Goal: Transaction & Acquisition: Purchase product/service

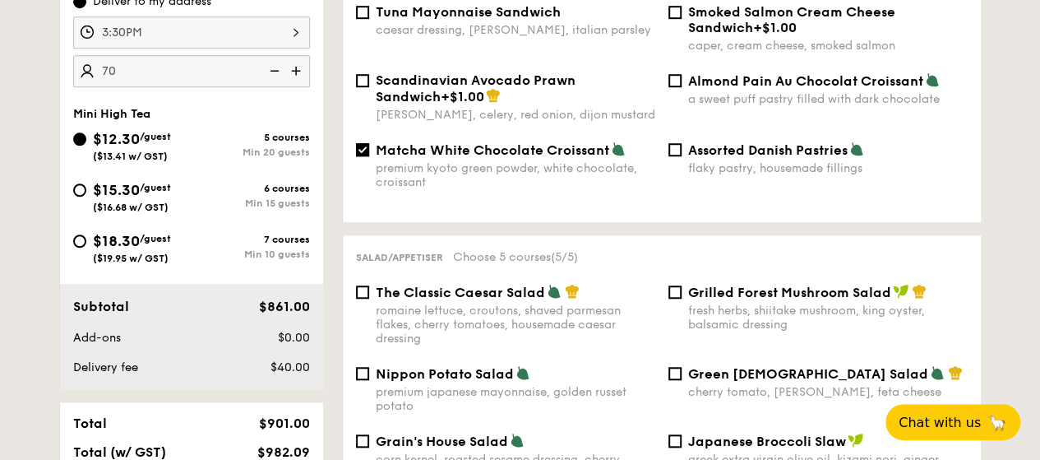
scroll to position [247, 0]
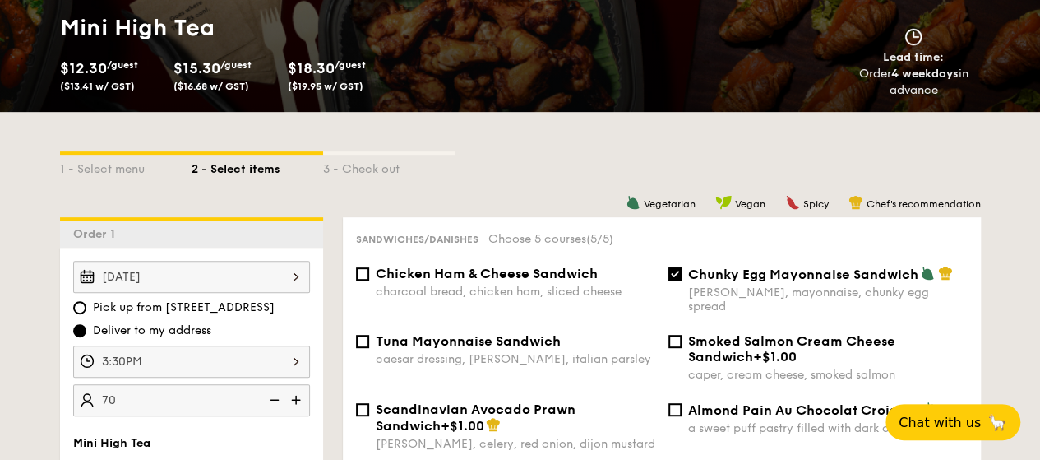
click at [266, 274] on div "[DATE]" at bounding box center [191, 277] width 237 height 32
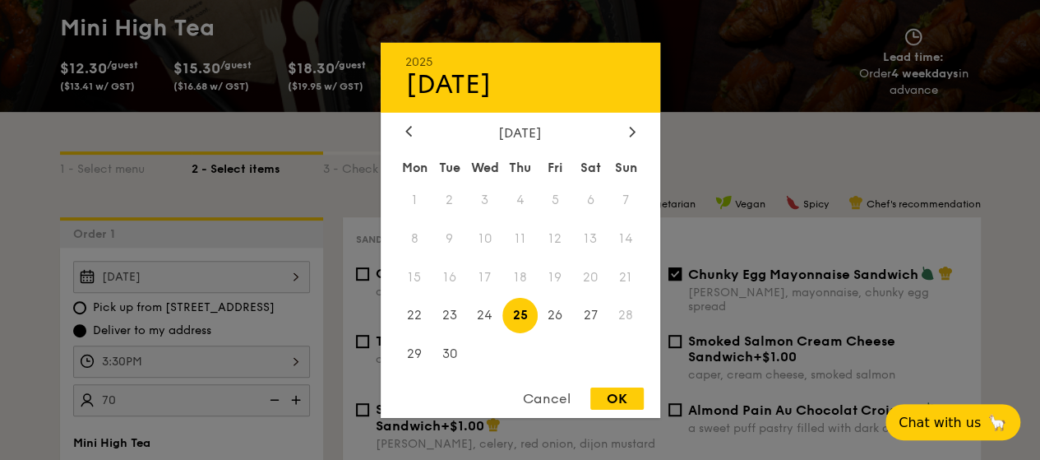
click at [633, 271] on span "21" at bounding box center [625, 276] width 35 height 35
click at [760, 121] on div at bounding box center [520, 230] width 1040 height 460
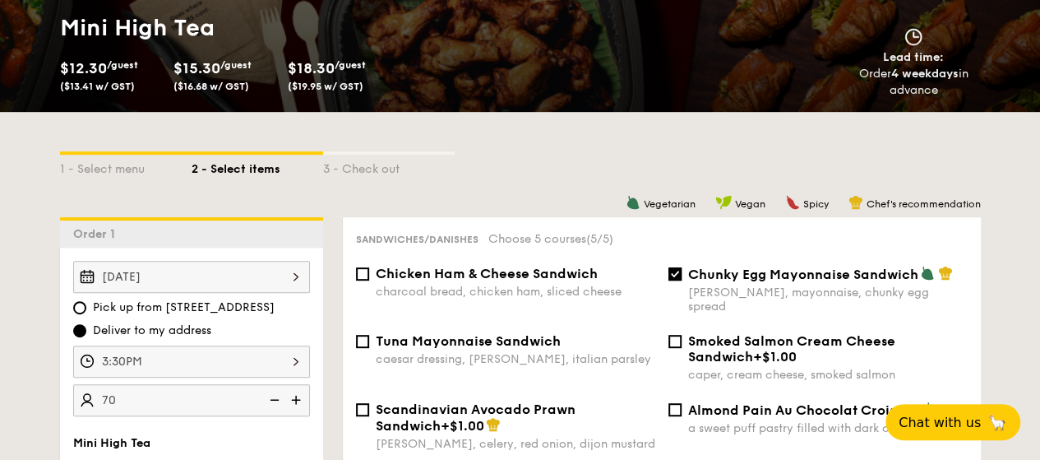
click at [386, 173] on div "3 - Check out" at bounding box center [389, 166] width 132 height 23
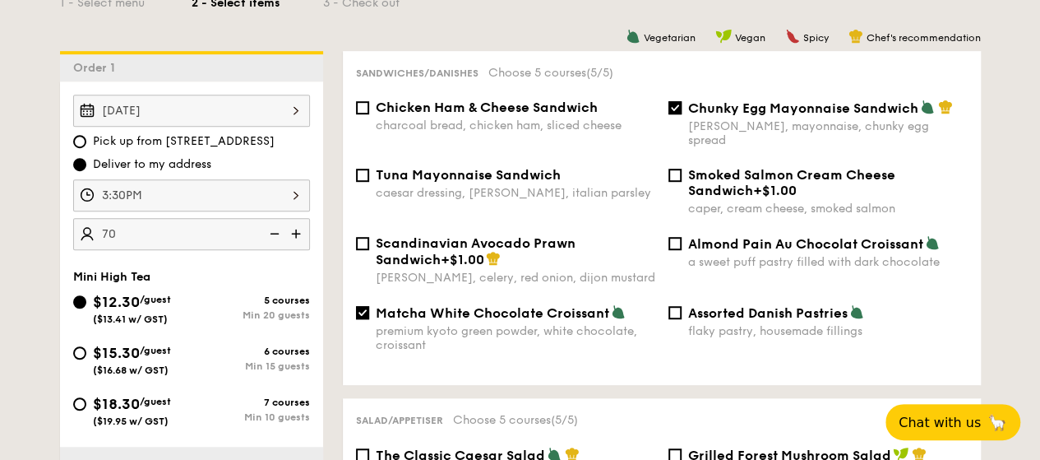
scroll to position [411, 0]
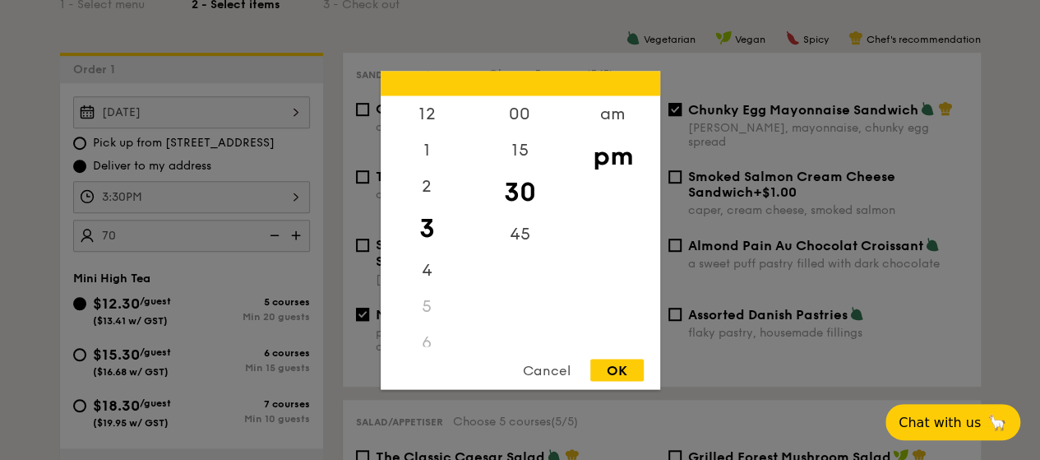
click at [132, 213] on div "3:30PM 12 1 2 3 4 5 6 7 8 9 10 11 00 15 30 45 am pm Cancel OK" at bounding box center [191, 197] width 237 height 32
click at [748, 52] on div at bounding box center [520, 230] width 1040 height 460
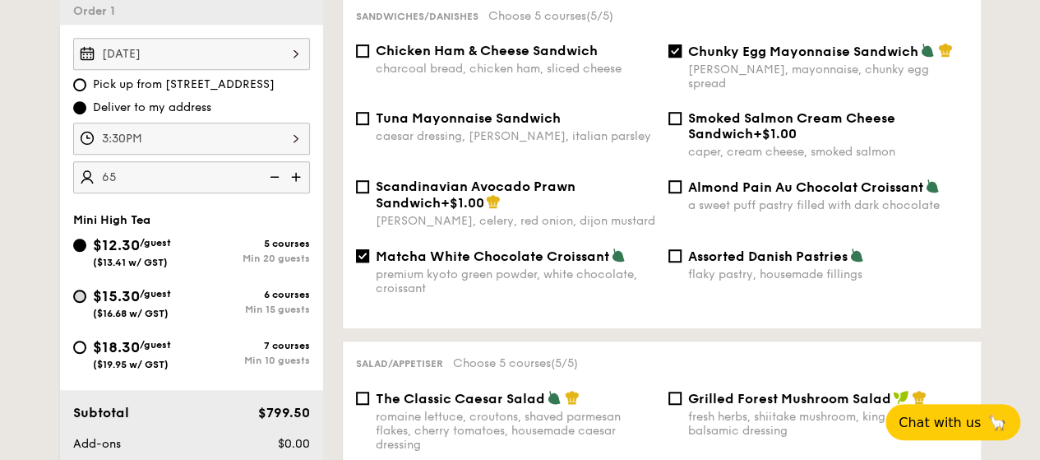
scroll to position [493, 0]
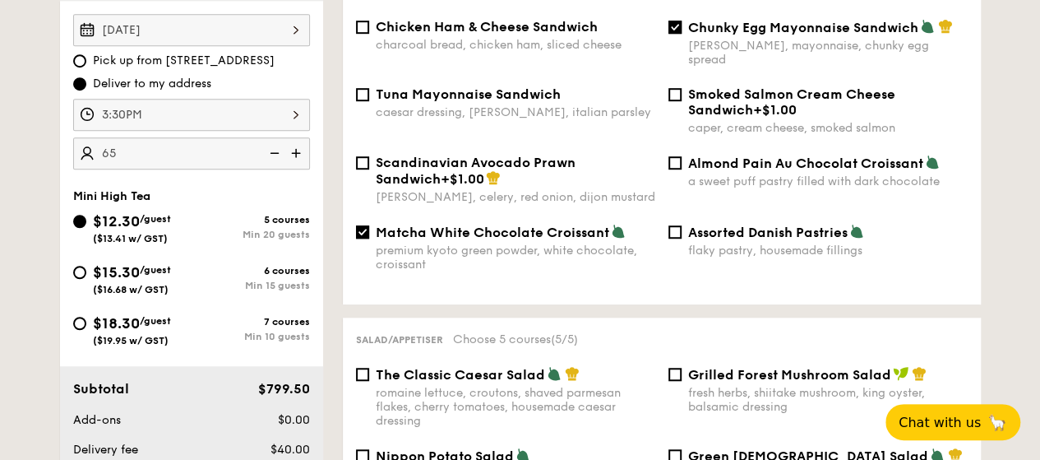
click at [274, 155] on img at bounding box center [273, 152] width 25 height 31
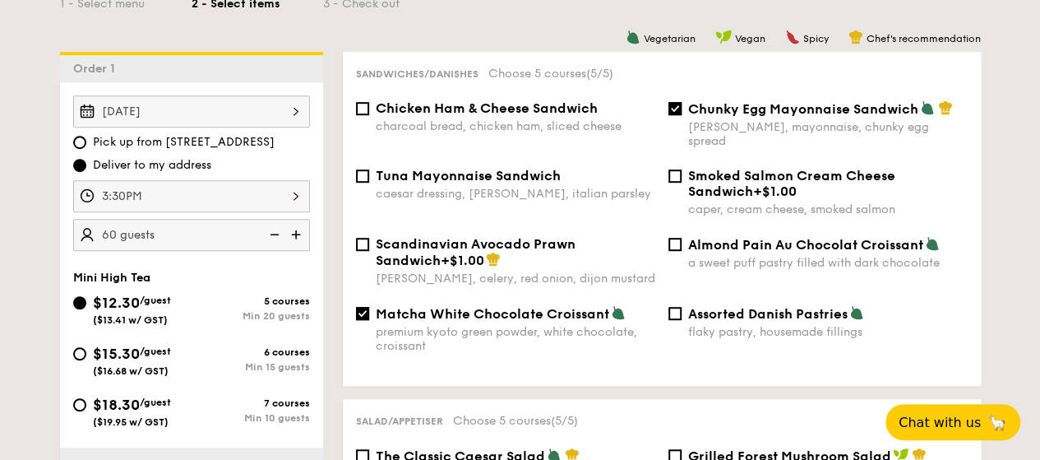
scroll to position [411, 0]
click at [294, 233] on img at bounding box center [297, 235] width 25 height 31
click at [271, 232] on img at bounding box center [273, 235] width 25 height 31
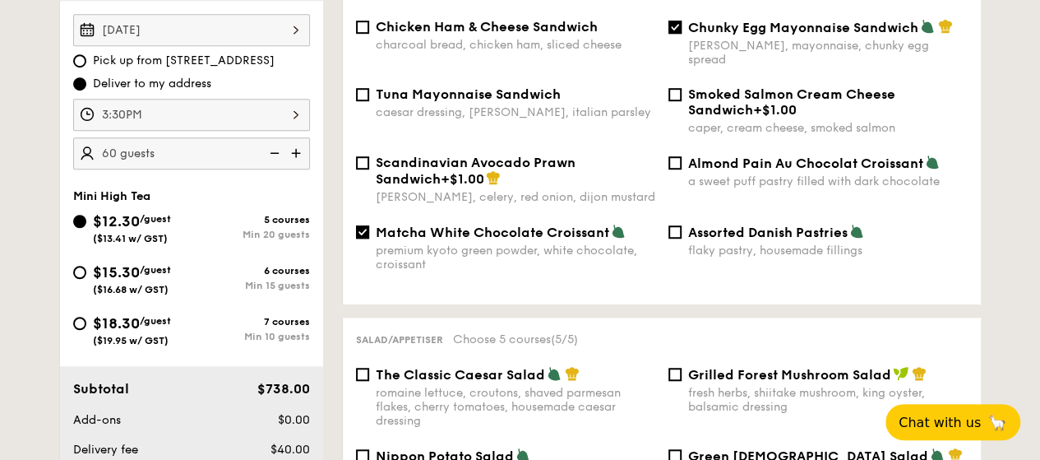
click at [299, 149] on img at bounding box center [297, 152] width 25 height 31
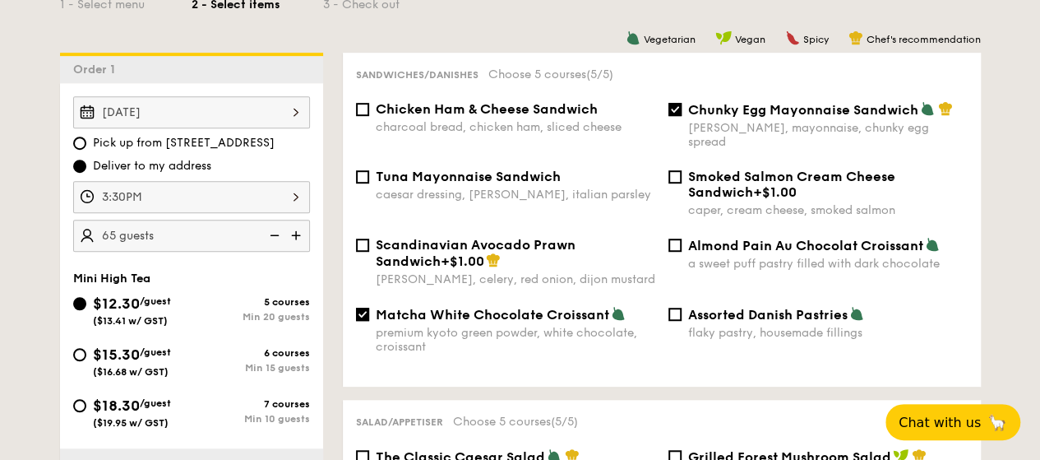
click at [295, 232] on img at bounding box center [297, 235] width 25 height 31
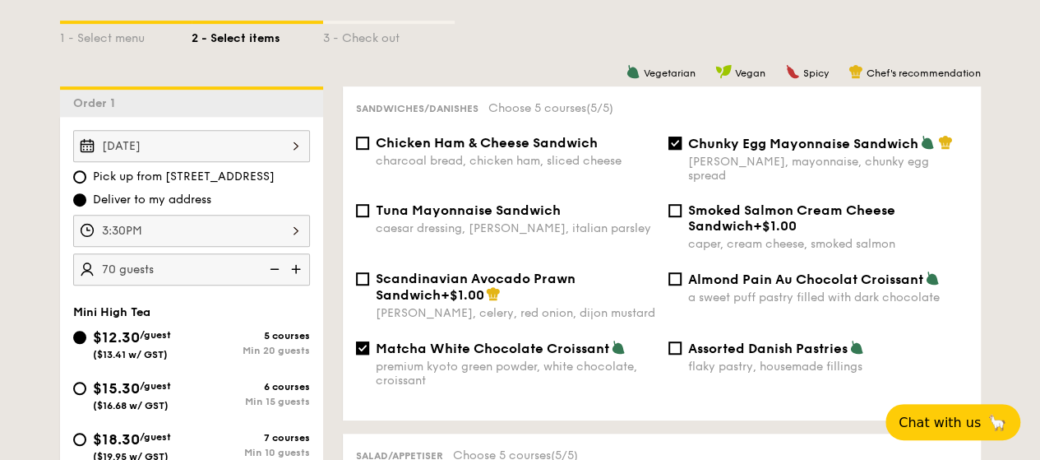
scroll to position [493, 0]
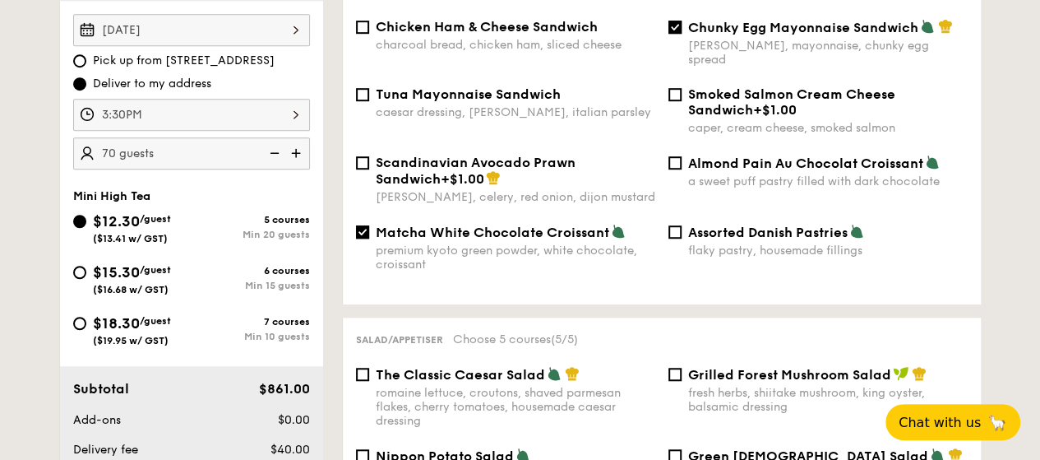
click at [269, 150] on img at bounding box center [273, 152] width 25 height 31
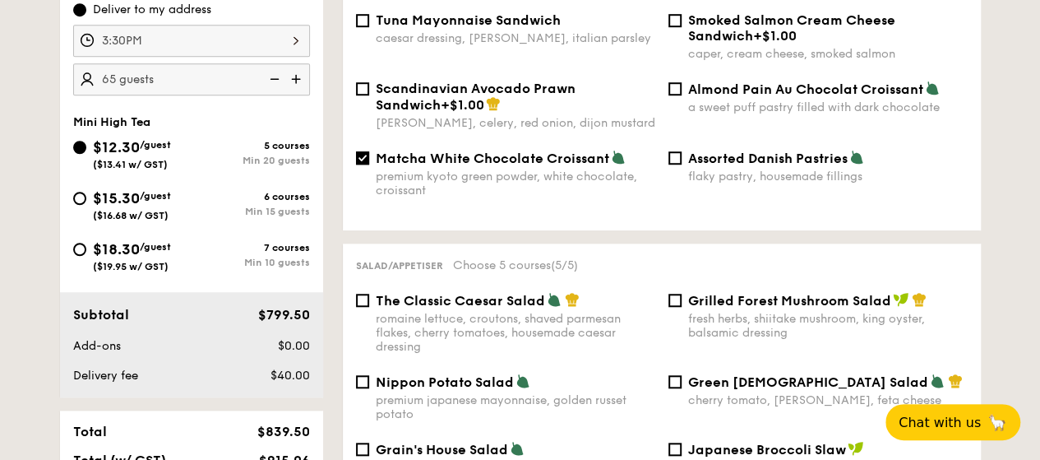
scroll to position [411, 0]
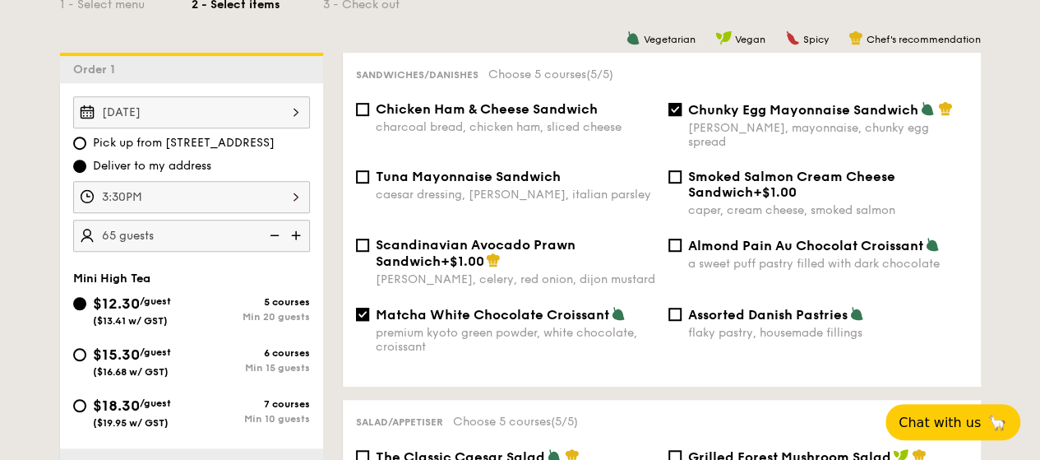
click at [298, 236] on img at bounding box center [297, 235] width 25 height 31
type input "70 guests"
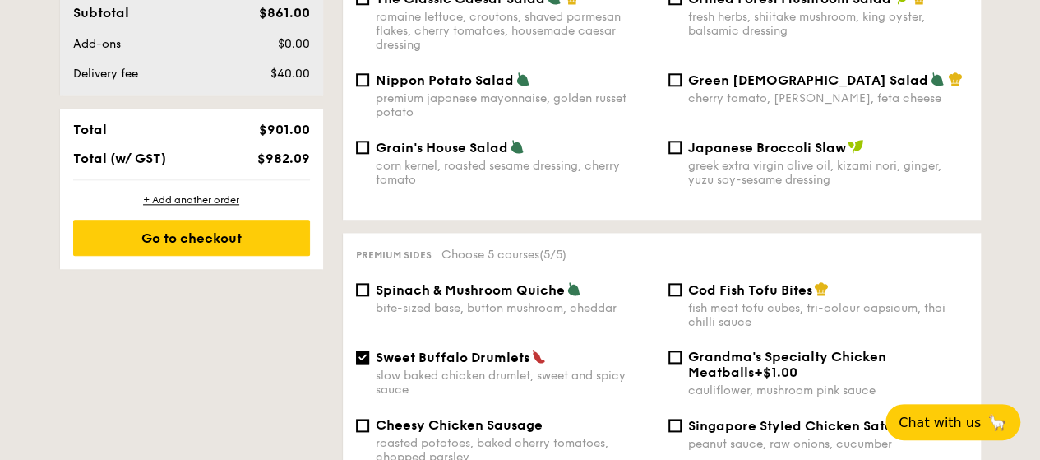
scroll to position [904, 0]
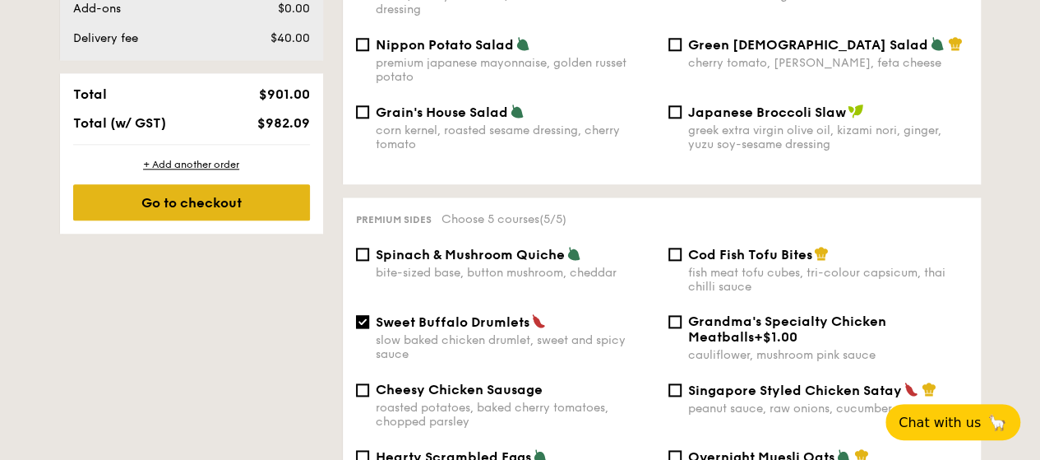
click at [241, 203] on div "Go to checkout" at bounding box center [191, 202] width 237 height 36
click at [238, 195] on div "Go to checkout" at bounding box center [191, 202] width 237 height 36
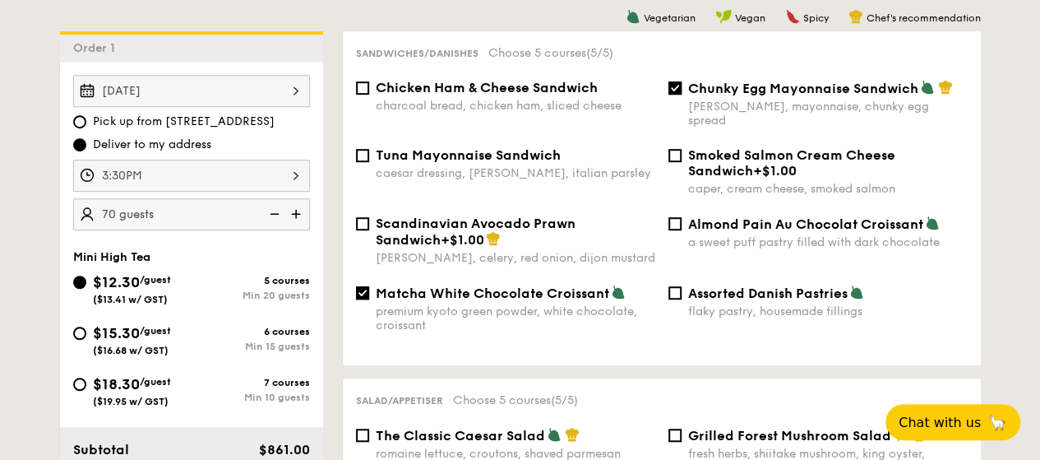
scroll to position [329, 0]
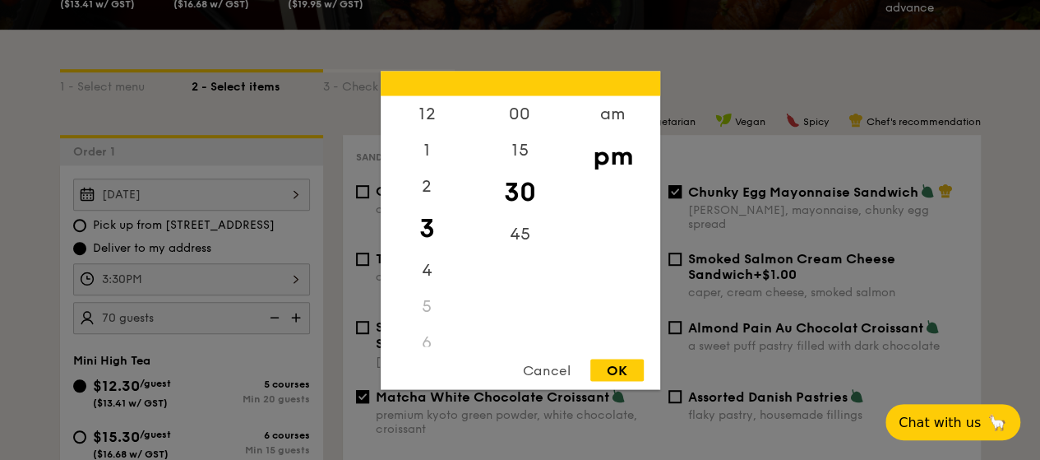
click at [265, 282] on div "3:30PM 12 1 2 3 4 5 6 7 8 9 10 11 00 15 30 45 am pm Cancel OK" at bounding box center [191, 279] width 237 height 32
click at [531, 150] on div "15" at bounding box center [520, 156] width 93 height 48
click at [628, 364] on div "OK" at bounding box center [616, 369] width 53 height 22
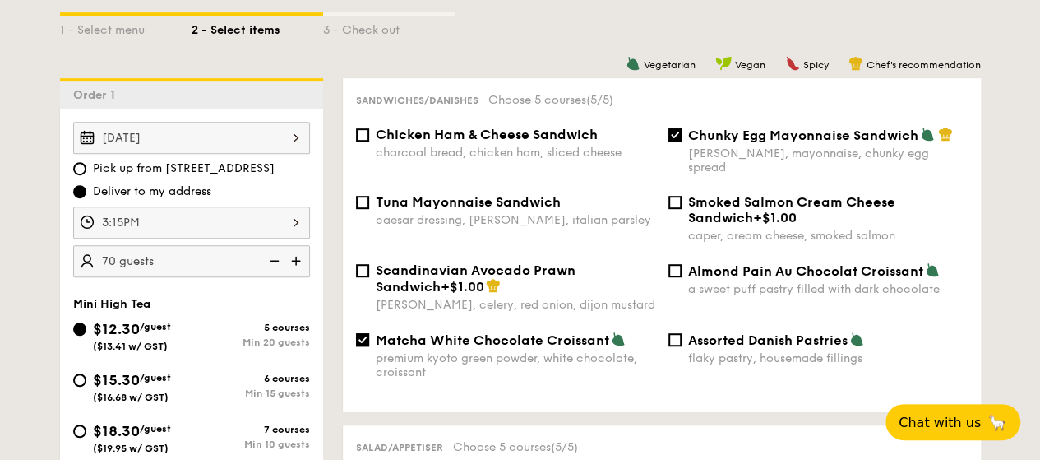
scroll to position [411, 0]
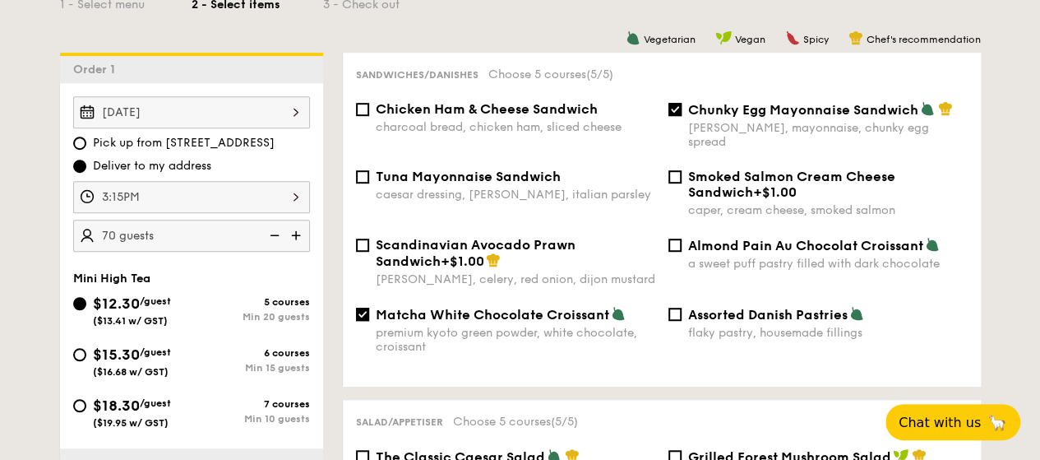
click at [274, 196] on div "3:15PM" at bounding box center [191, 197] width 237 height 32
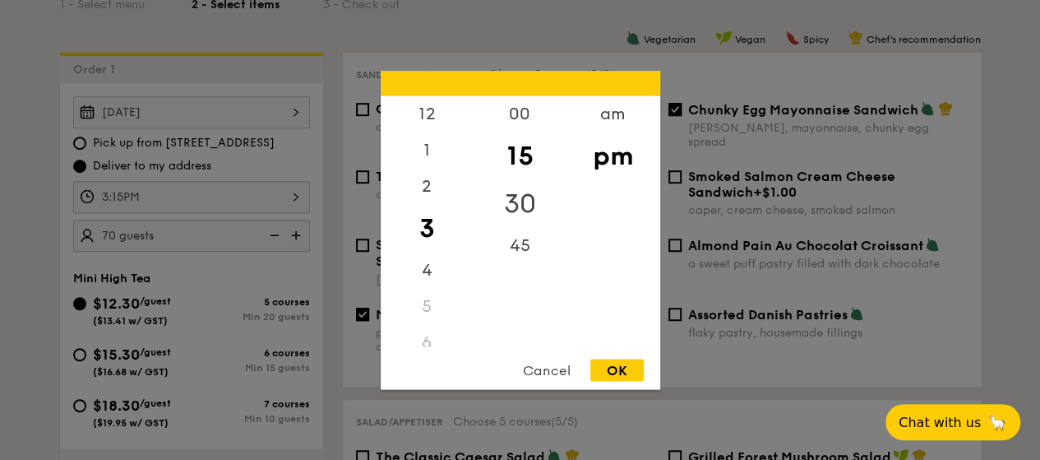
click at [516, 208] on div "30" at bounding box center [520, 203] width 93 height 48
click at [605, 369] on div "OK" at bounding box center [616, 369] width 53 height 22
type input "3:30PM"
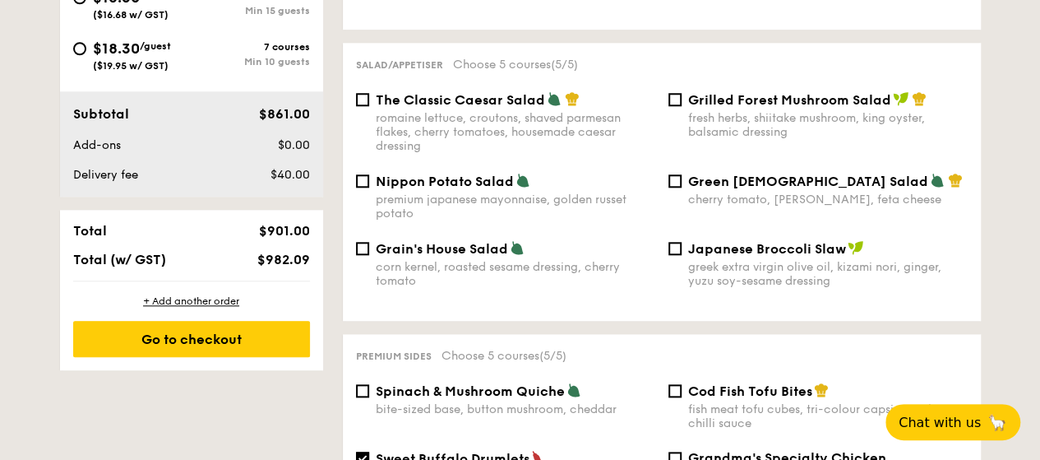
scroll to position [904, 0]
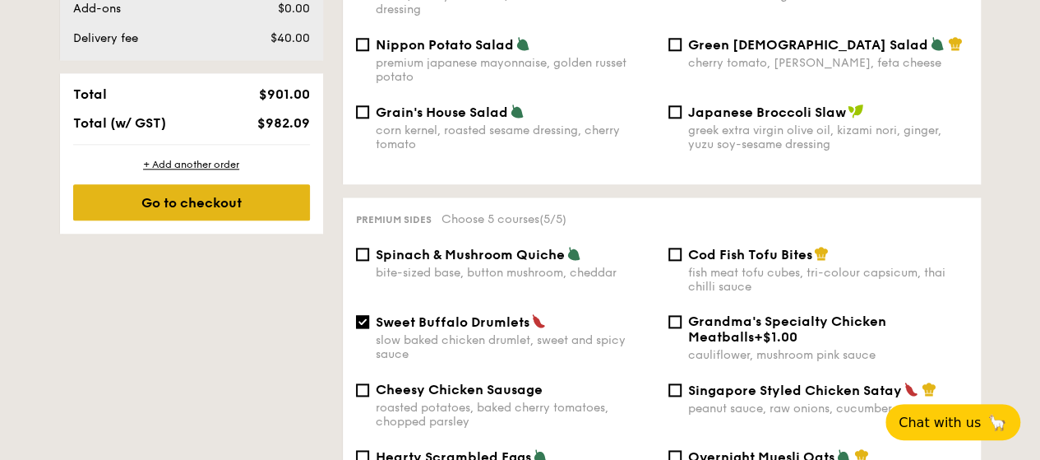
click at [204, 203] on div "Go to checkout" at bounding box center [191, 202] width 237 height 36
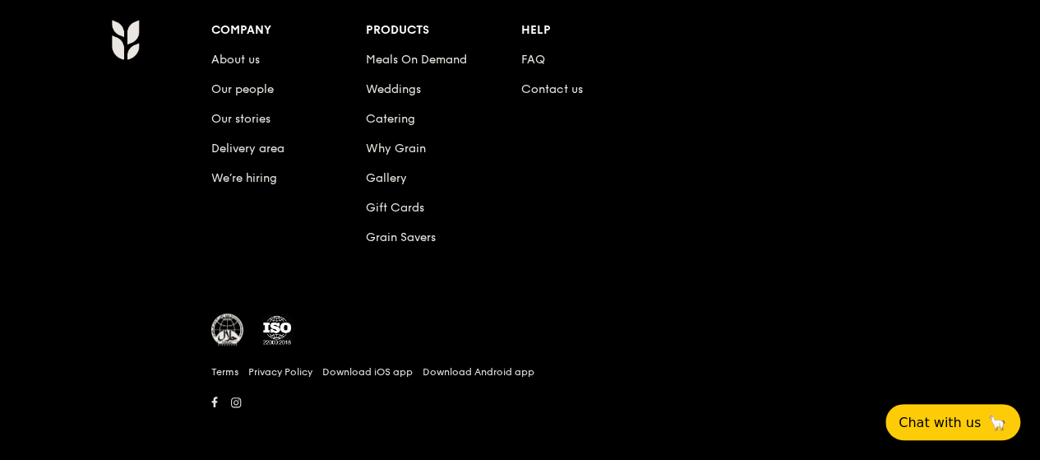
scroll to position [3275, 0]
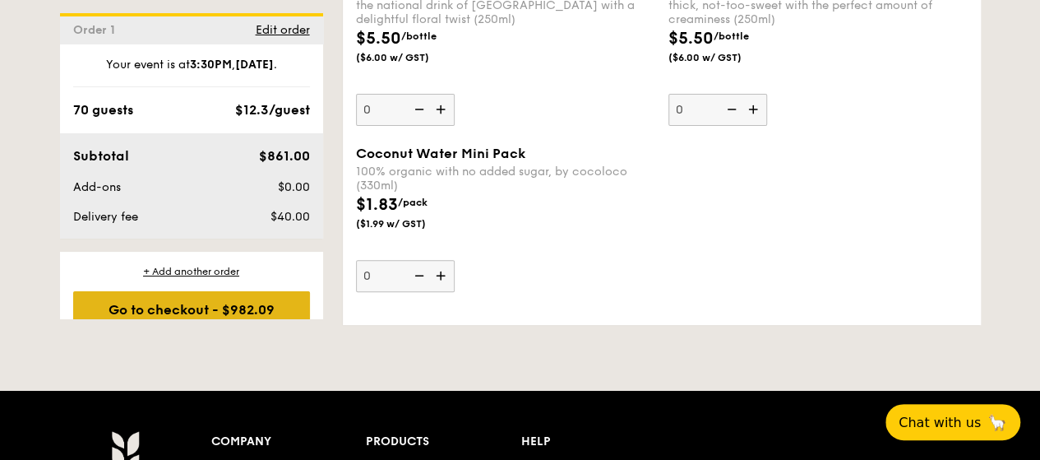
click at [215, 305] on div "Go to checkout - $982.09" at bounding box center [191, 309] width 237 height 36
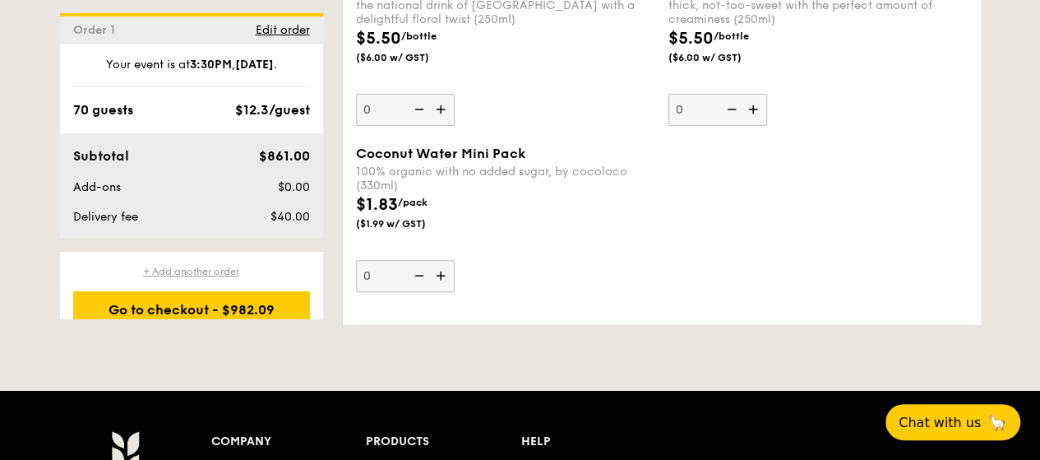
click at [208, 270] on div "+ Add another order" at bounding box center [191, 271] width 237 height 13
checkbox input "false"
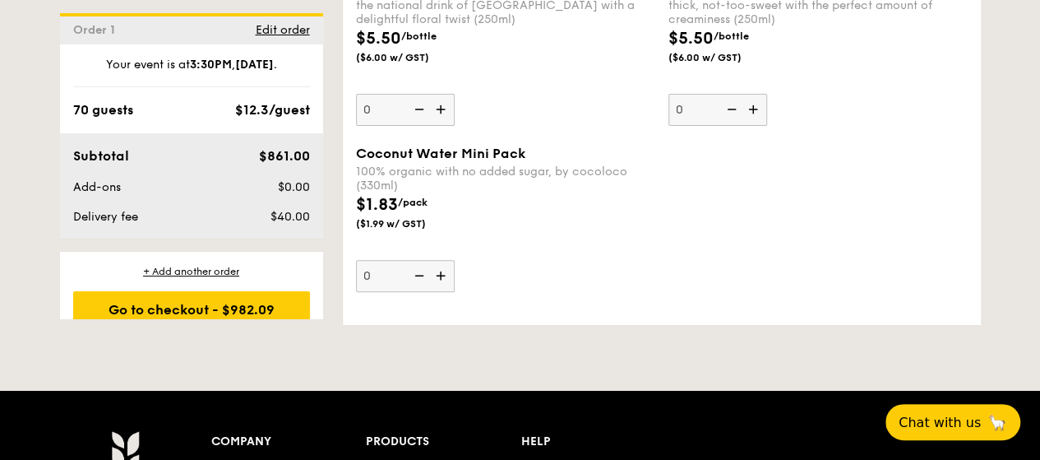
checkbox input "false"
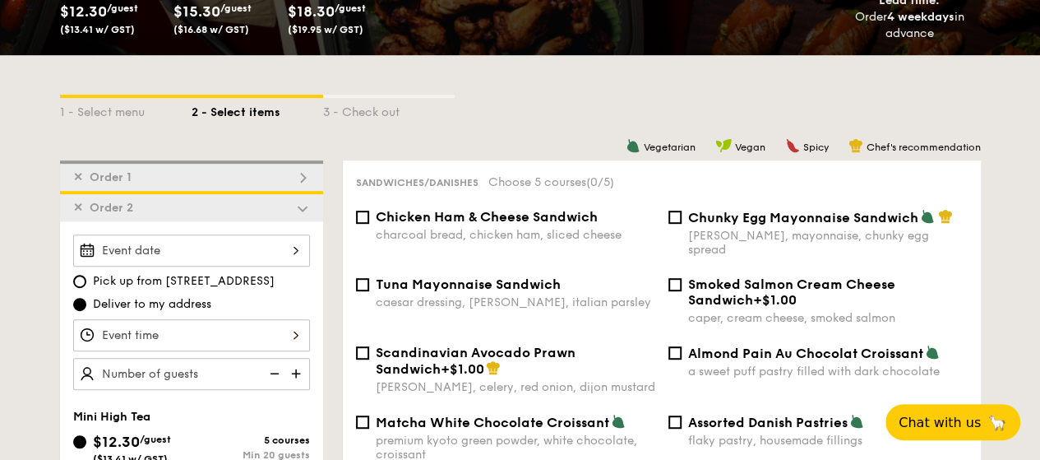
scroll to position [304, 0]
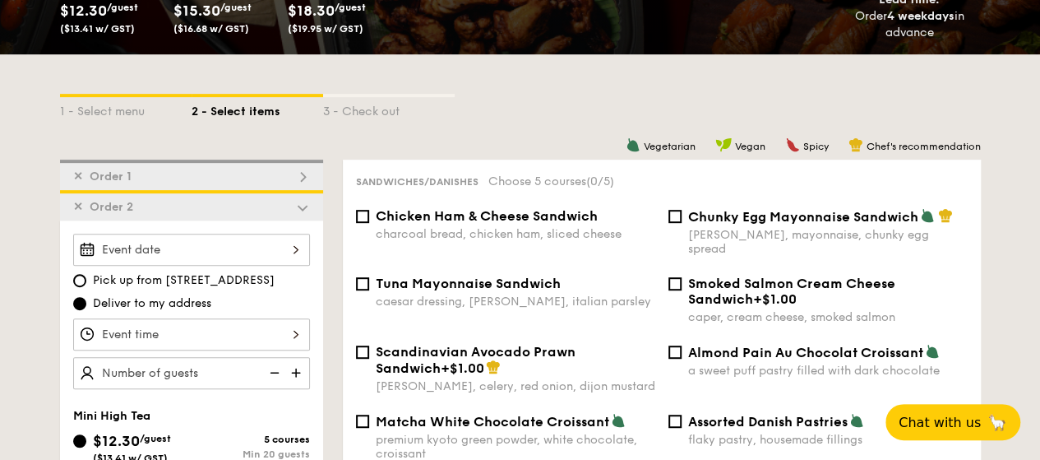
click at [81, 206] on span "✕" at bounding box center [78, 207] width 10 height 14
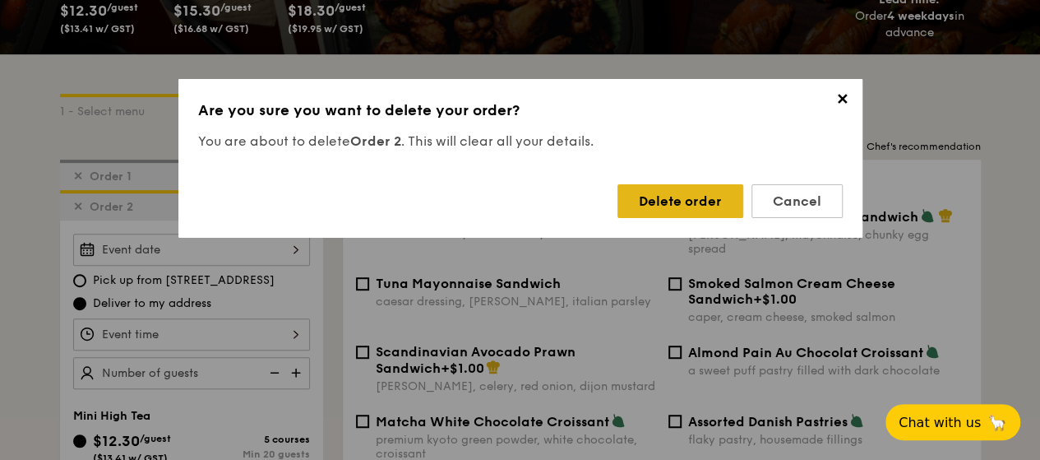
click at [658, 198] on div "Delete order" at bounding box center [680, 201] width 126 height 34
checkbox input "true"
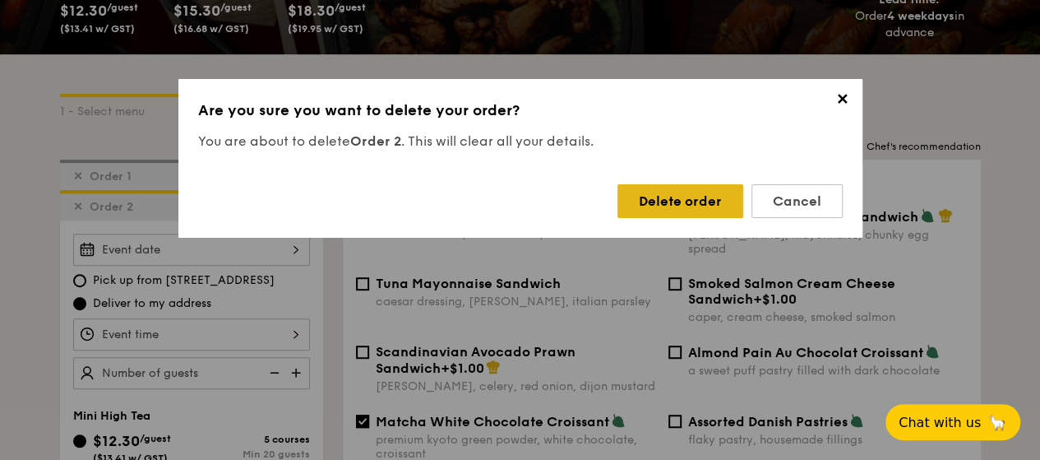
checkbox input "true"
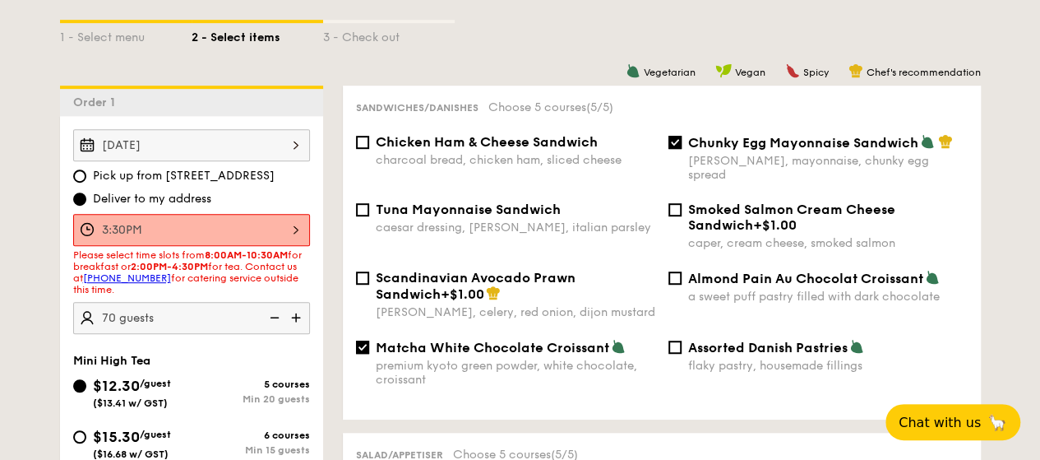
scroll to position [469, 0]
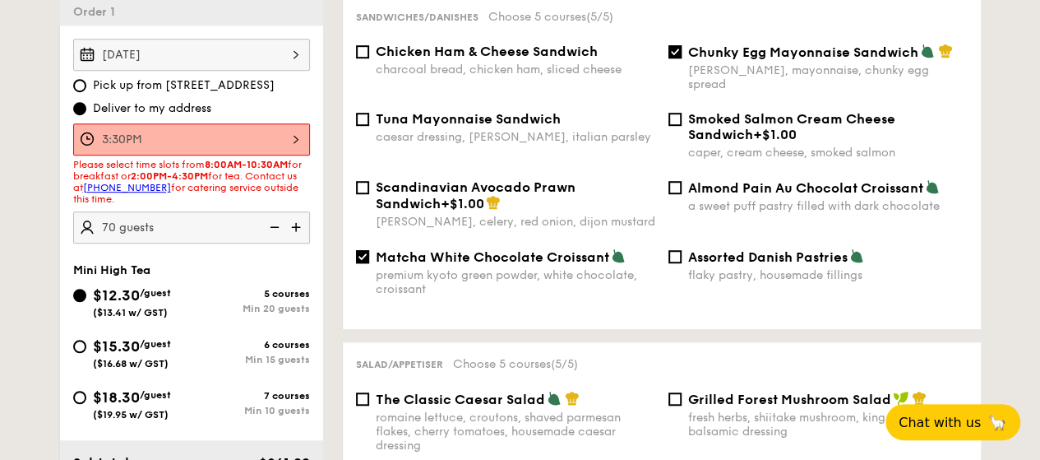
click at [245, 141] on div "3:30PM" at bounding box center [191, 139] width 237 height 32
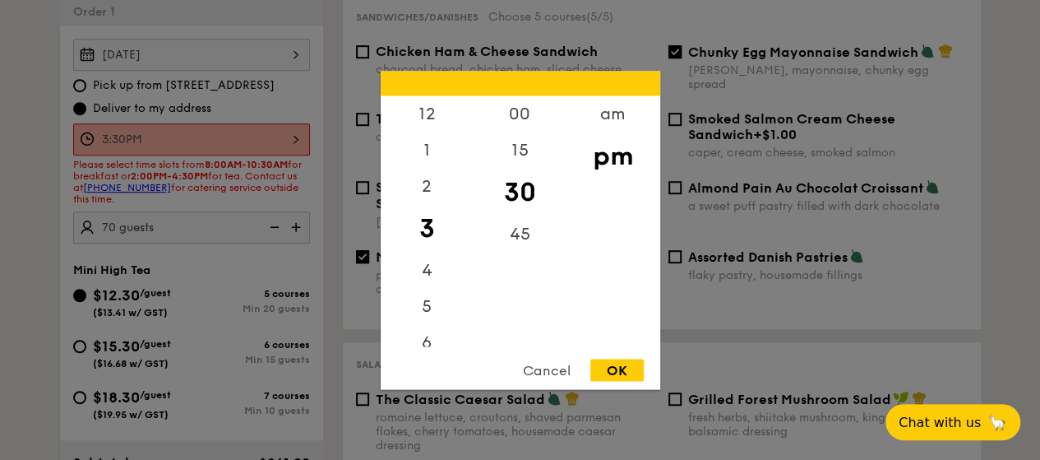
click at [634, 369] on div "OK" at bounding box center [616, 369] width 53 height 22
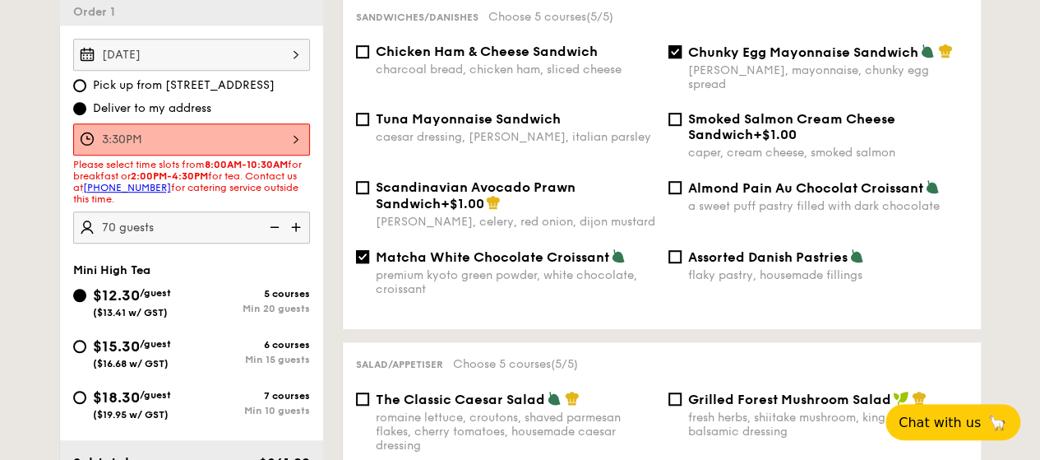
click at [181, 62] on div "[DATE]" at bounding box center [191, 55] width 237 height 32
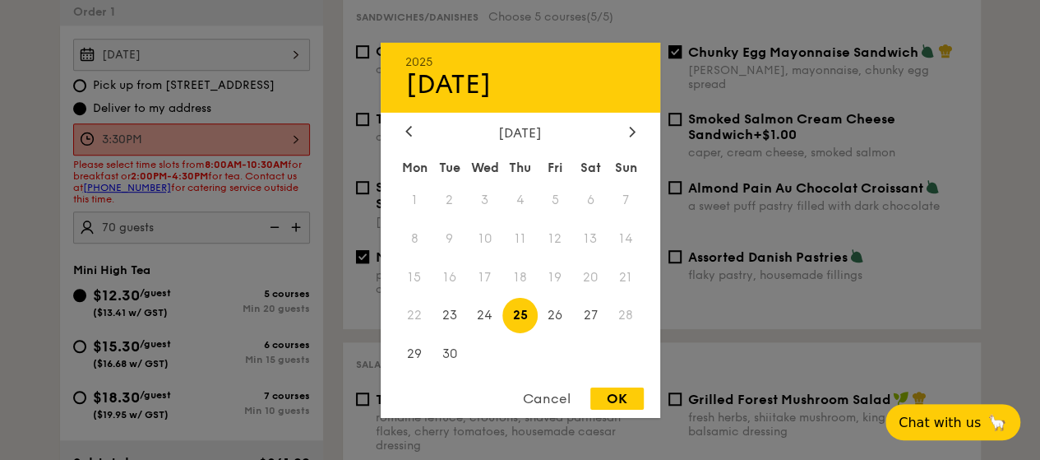
click at [493, 293] on span "17" at bounding box center [484, 276] width 35 height 35
click at [508, 303] on span "25" at bounding box center [519, 315] width 35 height 35
click at [608, 400] on div "OK" at bounding box center [616, 398] width 53 height 22
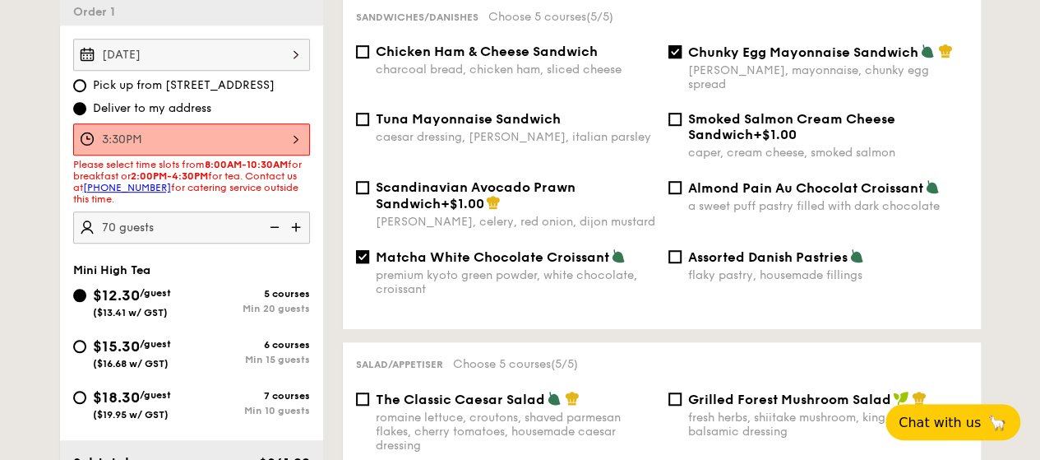
click at [238, 142] on div "3:30PM" at bounding box center [191, 139] width 237 height 32
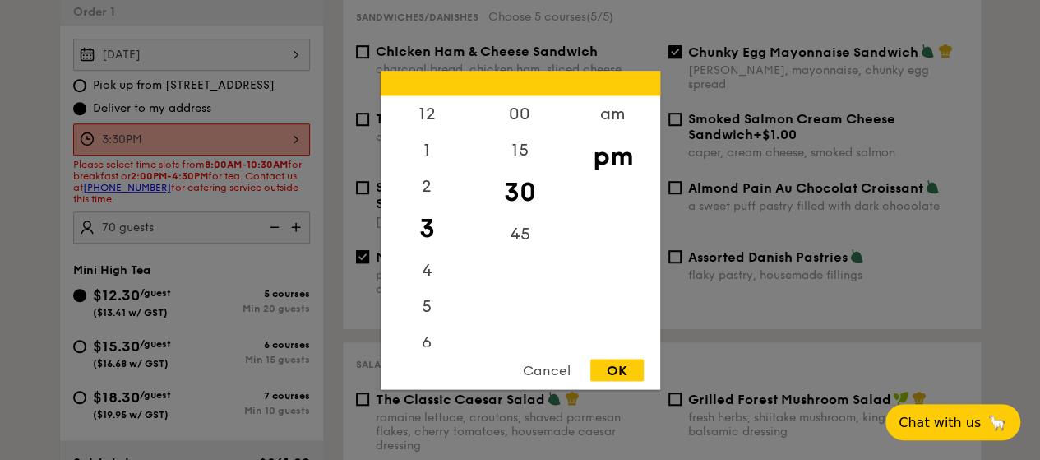
click at [605, 367] on div "OK" at bounding box center [616, 369] width 53 height 22
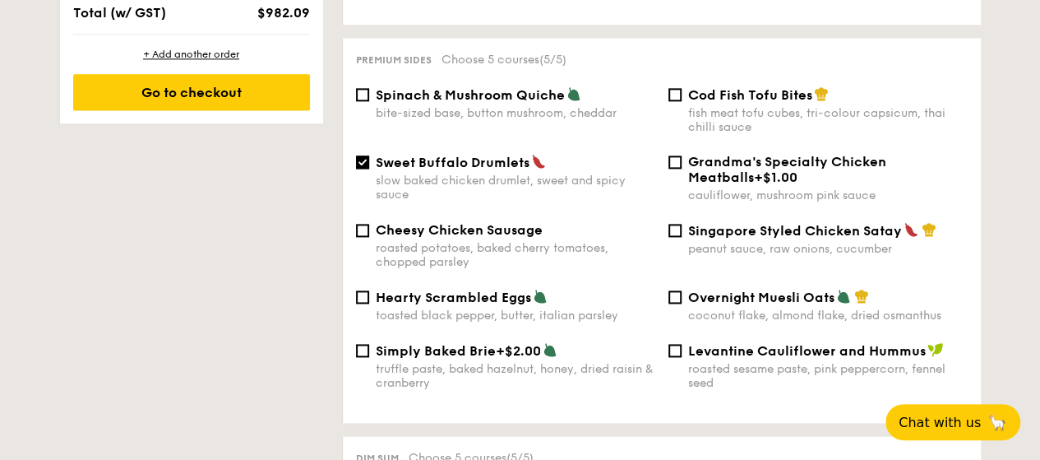
scroll to position [1209, 0]
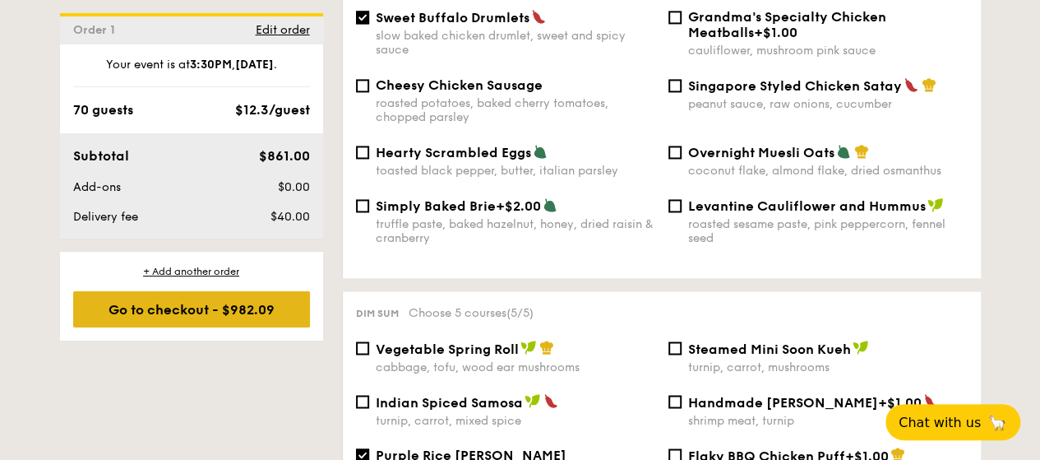
click at [274, 307] on div "Go to checkout - $982.09" at bounding box center [191, 309] width 237 height 36
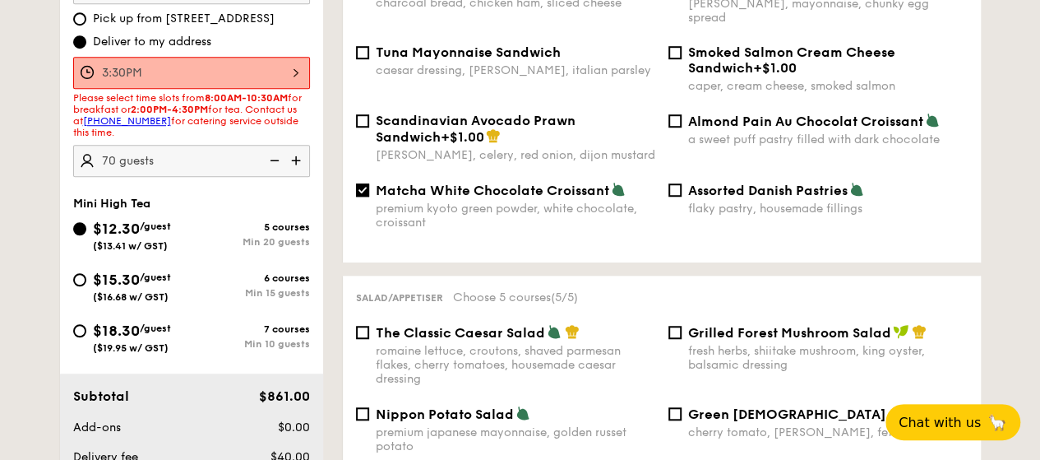
scroll to position [439, 0]
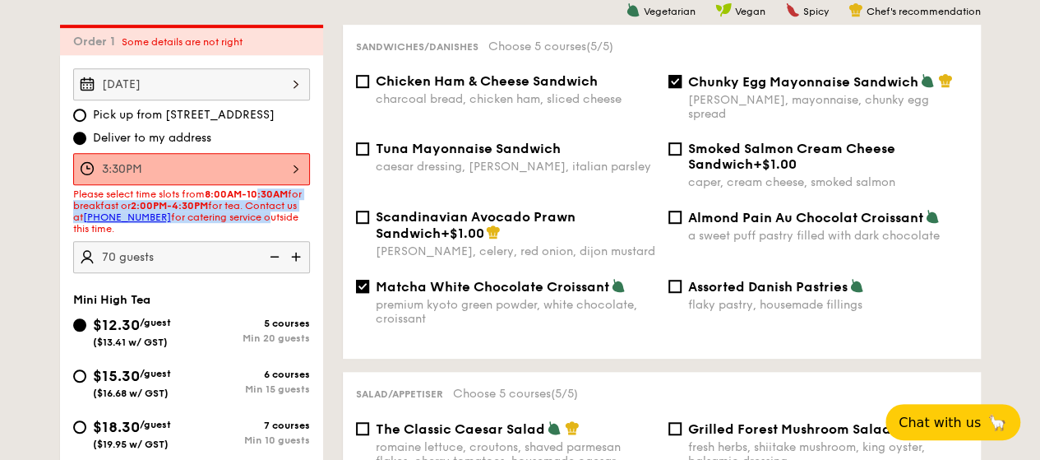
drag, startPoint x: 263, startPoint y: 192, endPoint x: 266, endPoint y: 215, distance: 24.1
click at [266, 215] on span "Please select time slots from 8:00AM-10:30AM for breakfast or 2:00PM-4:30PM for…" at bounding box center [187, 211] width 229 height 46
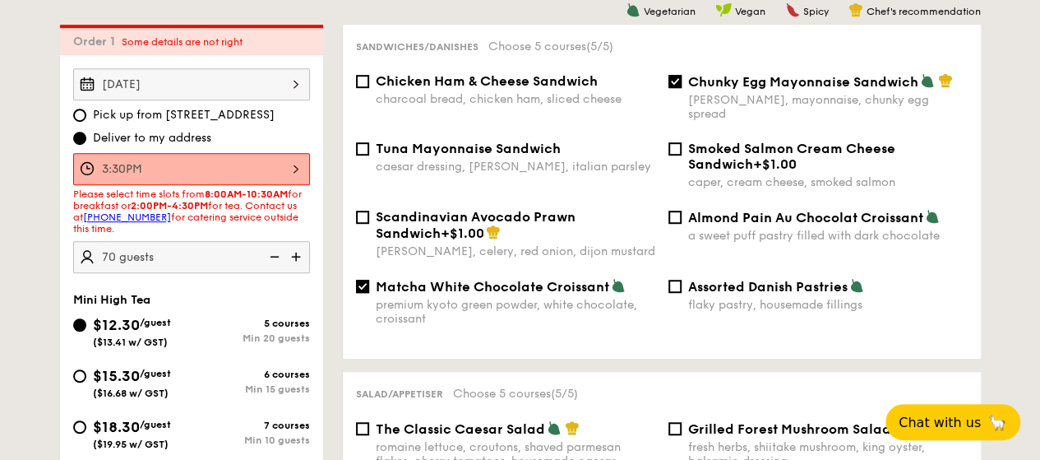
click at [289, 224] on div "Please select time slots from 8:00AM-10:30AM for breakfast or 2:00PM-4:30PM for…" at bounding box center [191, 211] width 237 height 46
click at [266, 172] on div "3:30PM" at bounding box center [191, 169] width 237 height 32
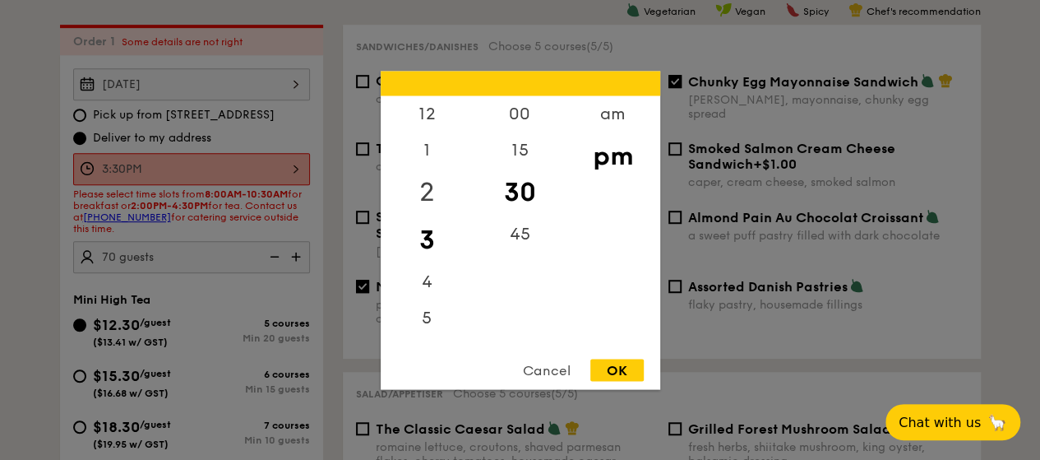
click at [431, 174] on div "2" at bounding box center [427, 192] width 93 height 48
click at [621, 373] on div "OK" at bounding box center [616, 369] width 53 height 22
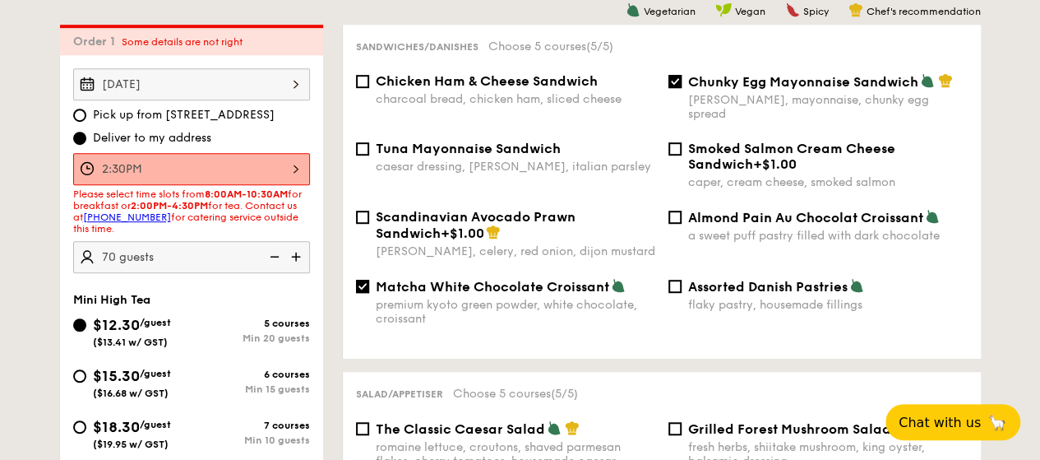
click at [253, 155] on div "2:30PM" at bounding box center [191, 169] width 237 height 32
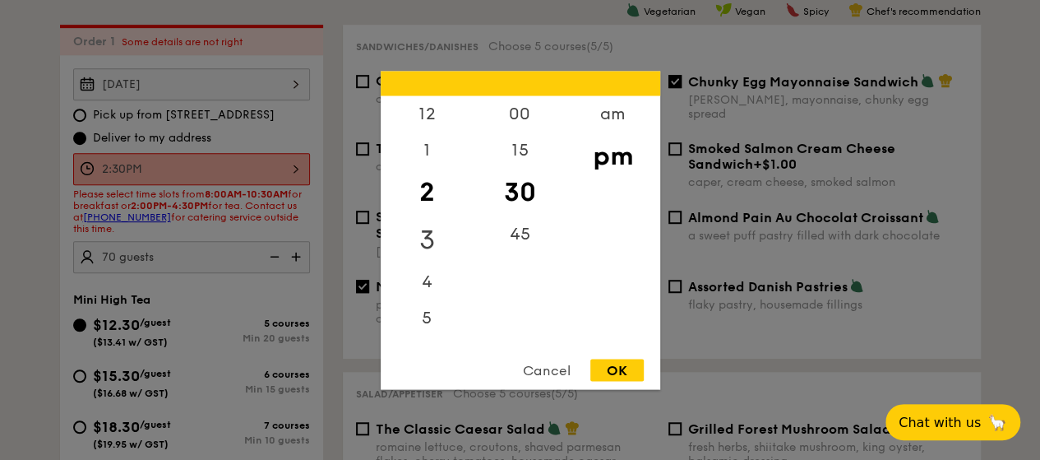
click at [441, 238] on div "3" at bounding box center [427, 239] width 93 height 48
click at [610, 367] on div "OK" at bounding box center [616, 369] width 53 height 22
type input "3:30PM"
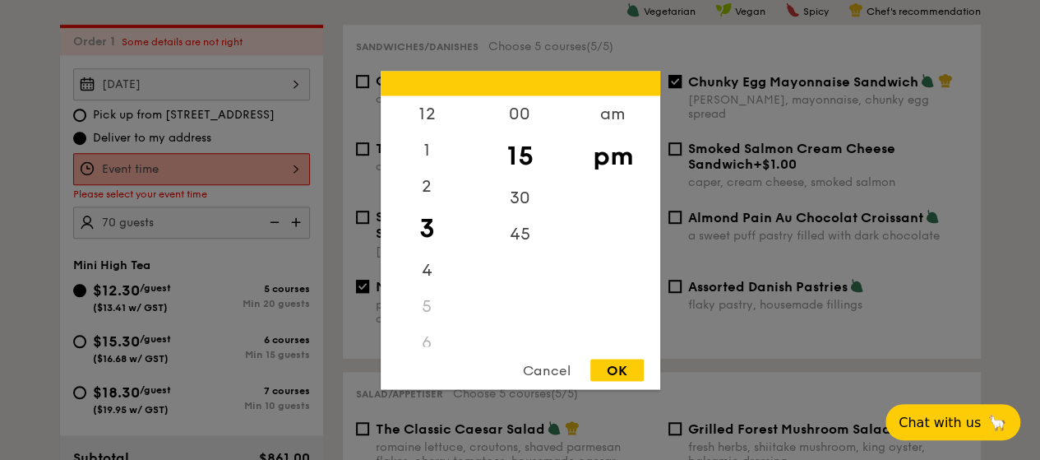
click at [235, 167] on div "12 1 2 3 4 5 6 7 8 9 10 11 00 15 30 45 am pm Cancel OK" at bounding box center [191, 169] width 237 height 32
click at [516, 195] on div "30" at bounding box center [520, 203] width 93 height 48
click at [617, 364] on div "OK" at bounding box center [616, 369] width 53 height 22
type input "3:30PM"
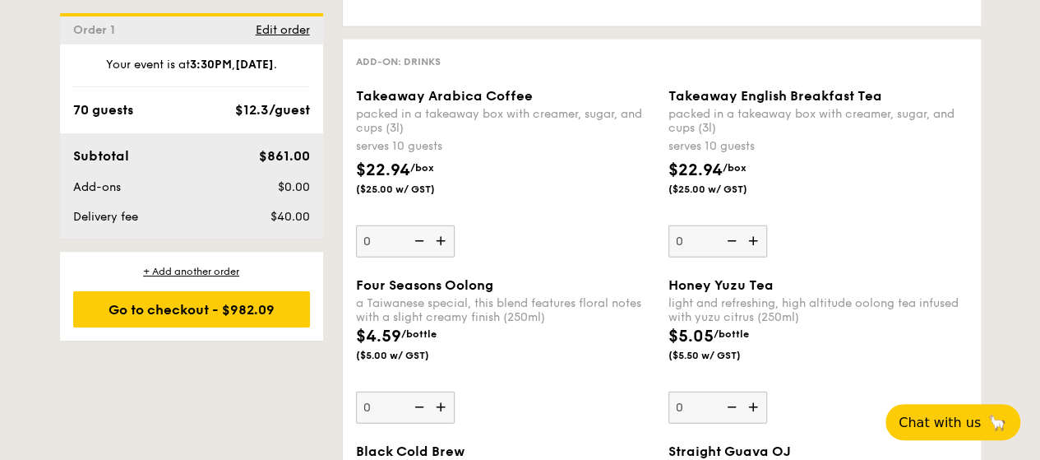
scroll to position [2412, 0]
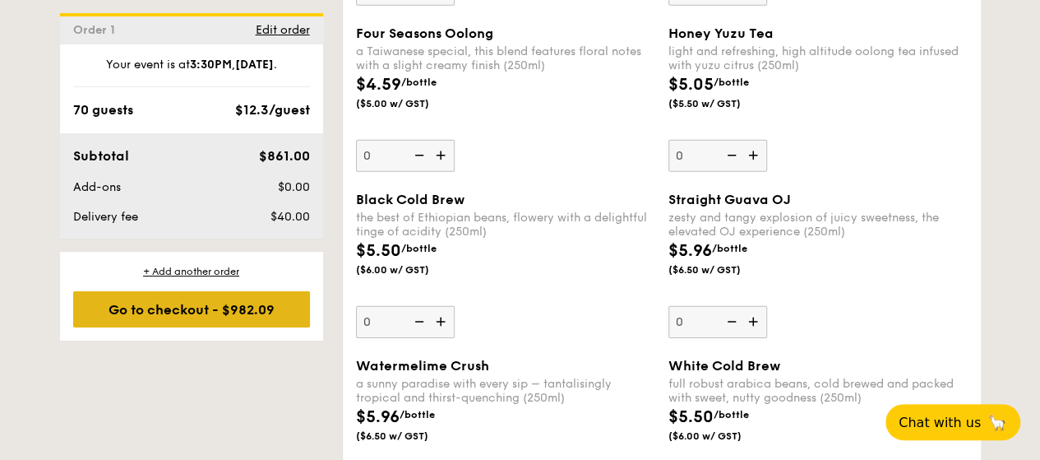
click at [201, 320] on div "Go to checkout - $982.09" at bounding box center [191, 309] width 237 height 36
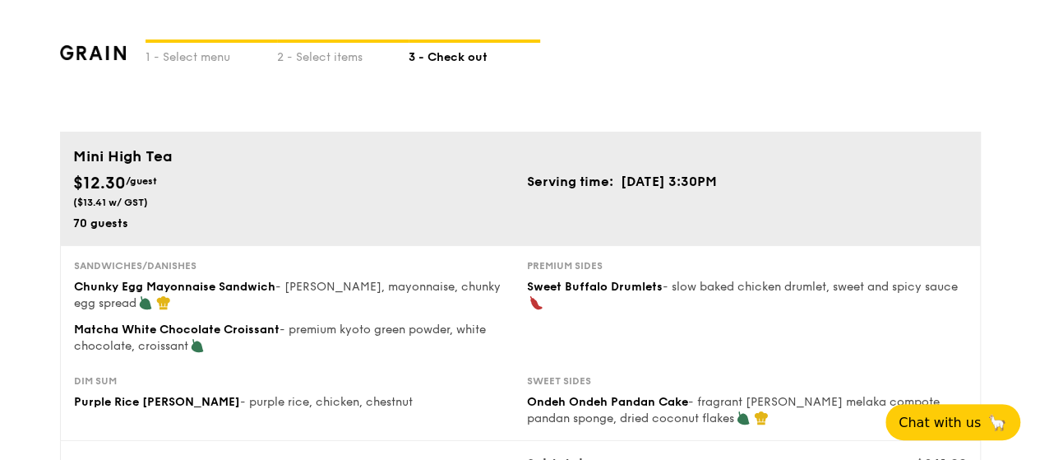
click at [881, 88] on div "1 - Select menu 2 - Select items 3 - Check out" at bounding box center [520, 66] width 921 height 132
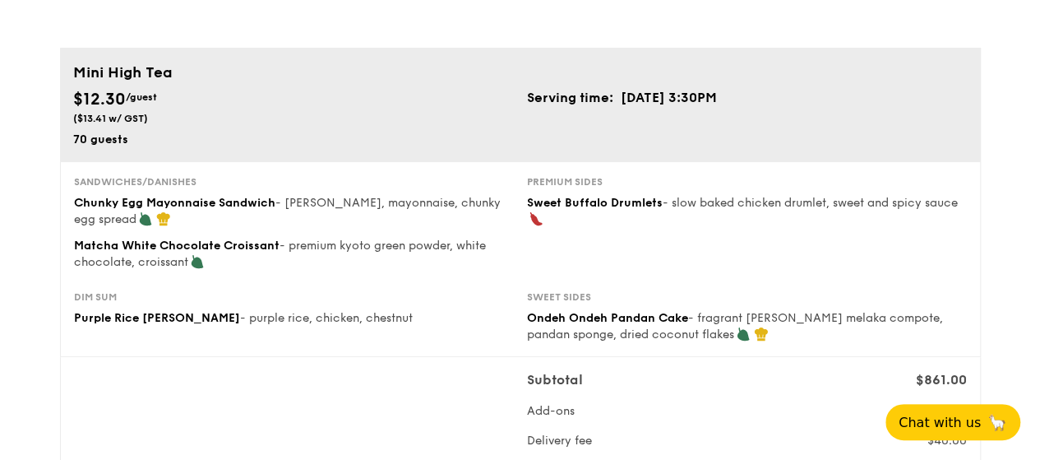
scroll to position [247, 0]
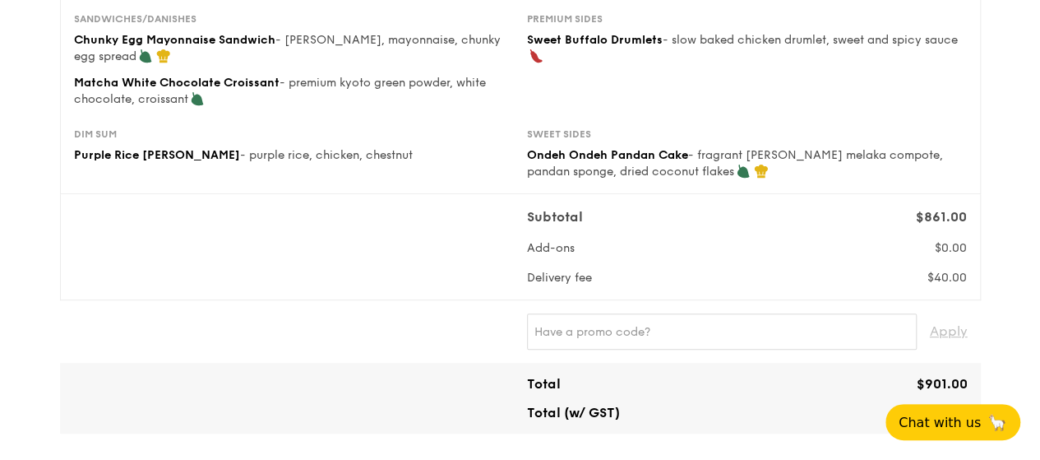
click at [949, 107] on div "Sandwiches/Danishes Chunky Egg Mayonnaise Sandwich - dijon mustard, mayonnaise,…" at bounding box center [520, 69] width 906 height 115
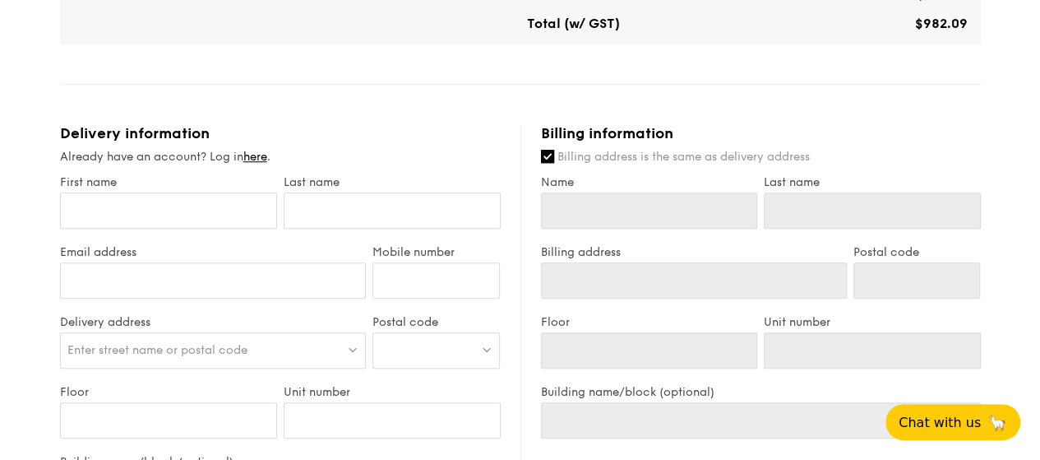
scroll to position [658, 0]
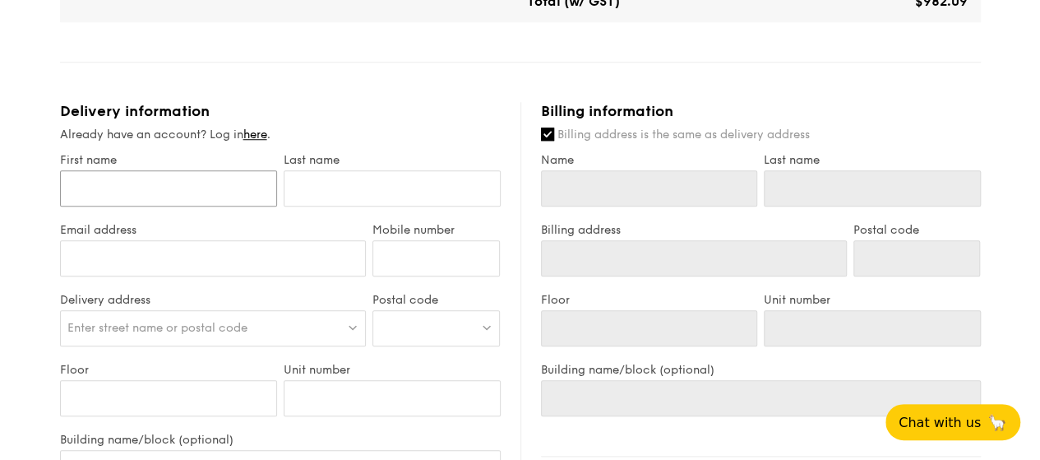
click at [206, 176] on input "First name" at bounding box center [168, 188] width 217 height 36
type input "Yan Ting"
type input "Chan"
type input "yanting.chan@ninjavan.co"
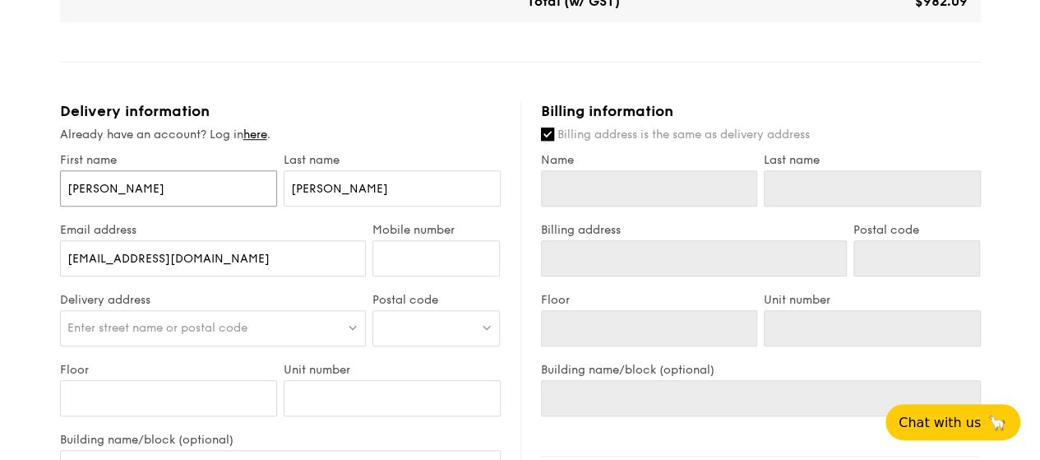
type input "Yan Ting"
type input "Chan"
click at [368, 91] on div "Mini High Tea $12.30 /guest ($13.41 w/ GST) 70 guests Serving time: Sep 25, 202…" at bounding box center [520, 224] width 921 height 1500
click at [423, 246] on input "Mobile number" at bounding box center [435, 258] width 127 height 36
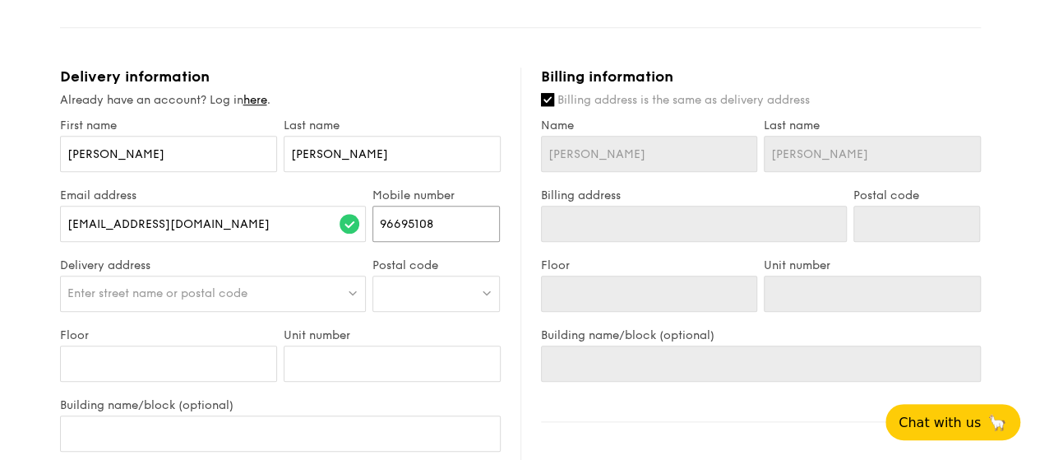
scroll to position [740, 0]
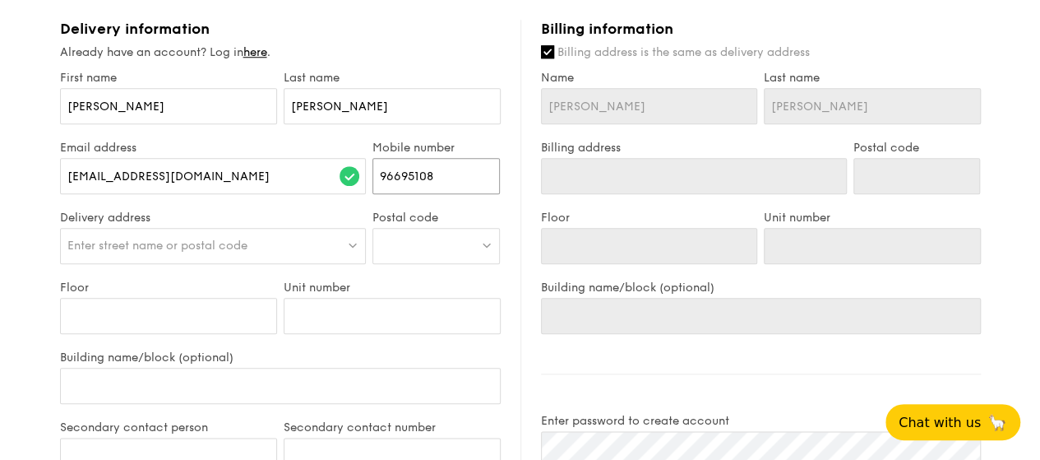
type input "96695108"
click at [258, 252] on div "Enter street name or postal code" at bounding box center [213, 246] width 307 height 36
click at [460, 244] on div at bounding box center [435, 246] width 127 height 36
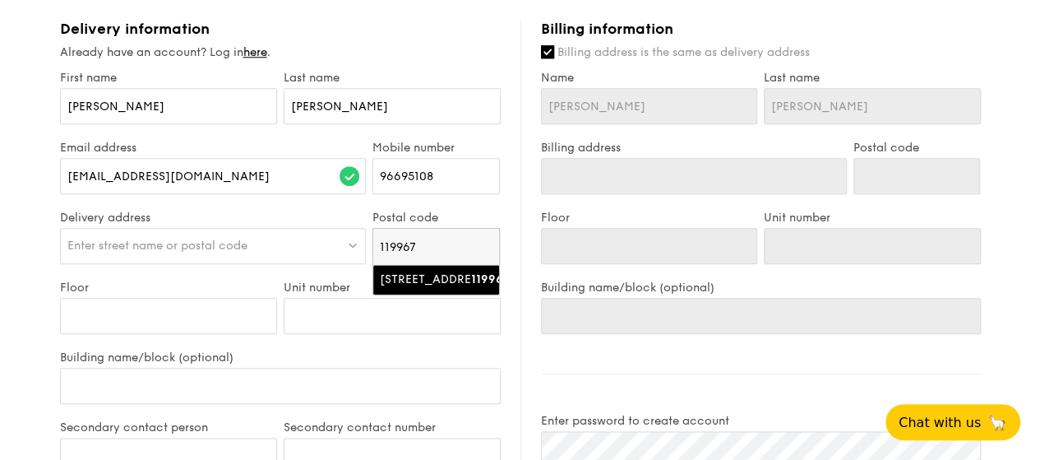
type input "119967"
click at [511, 298] on div "Delivery information Already have an account? Log in here . First name Yan Ting…" at bounding box center [290, 369] width 460 height 698
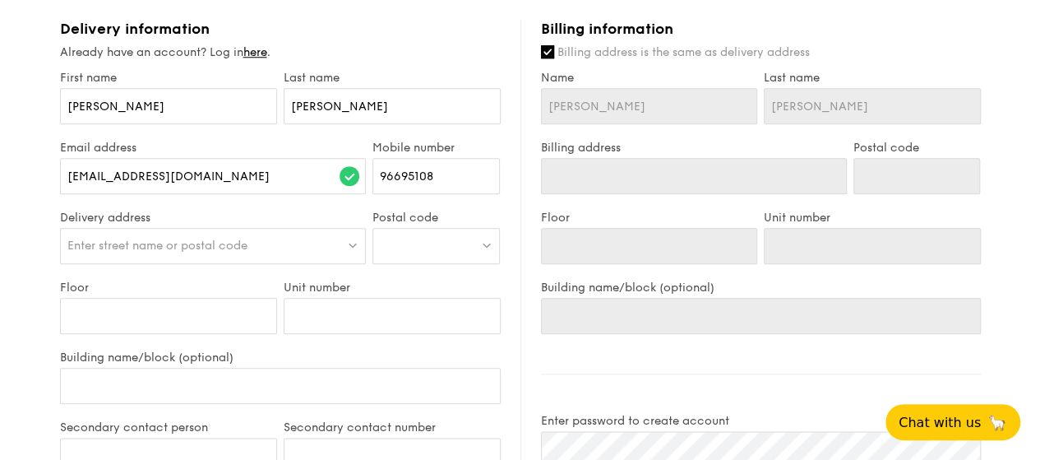
click at [462, 257] on div at bounding box center [435, 246] width 127 height 36
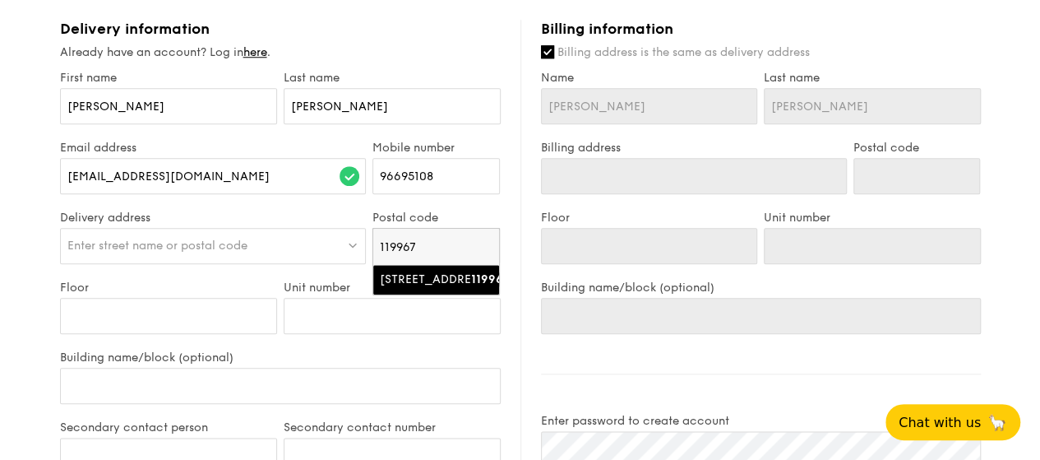
click at [441, 288] on div "438A Alexandra Road" at bounding box center [422, 279] width 85 height 16
type input "438A Alexandra Road"
type input "119967"
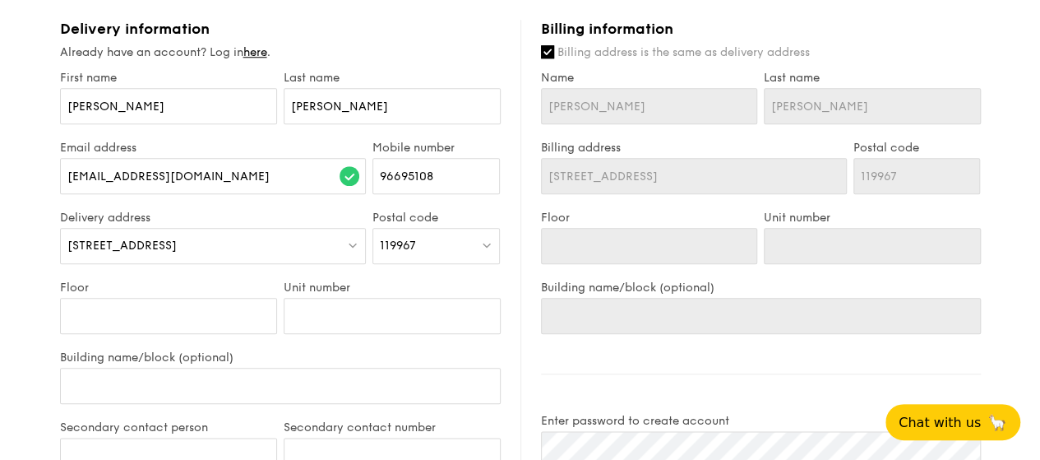
click at [526, 285] on div "Billing information Billing address is the same as delivery address Name Yan Ti…" at bounding box center [750, 423] width 460 height 806
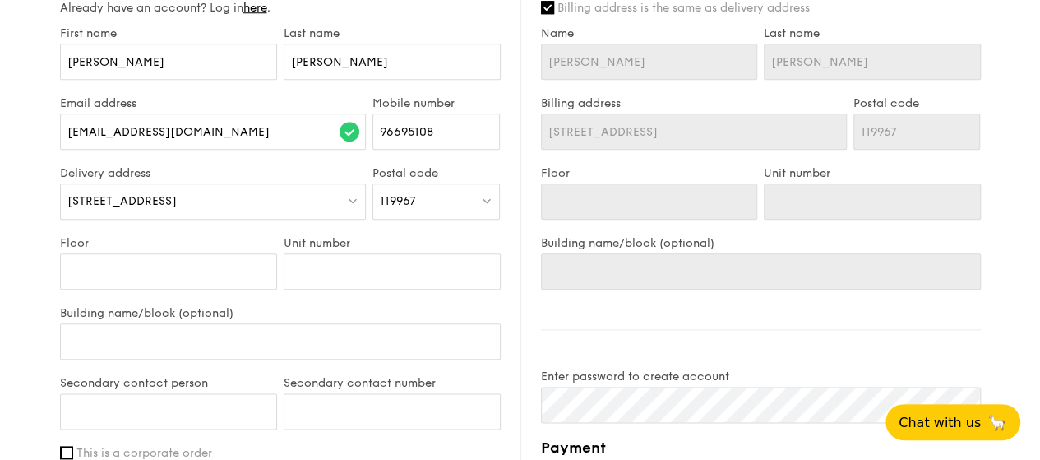
scroll to position [822, 0]
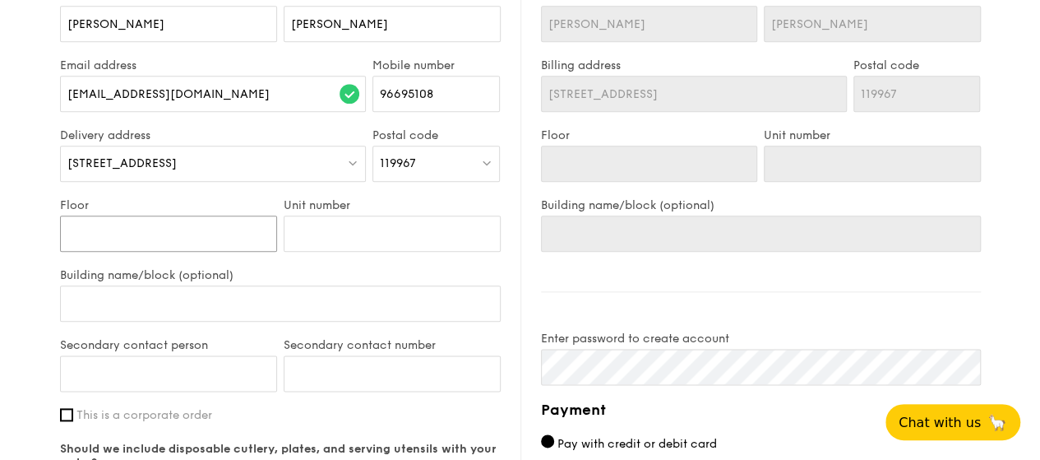
click at [110, 243] on input "Floor" at bounding box center [168, 233] width 217 height 36
type input "7"
click at [327, 238] on input "Unit number" at bounding box center [392, 233] width 217 height 36
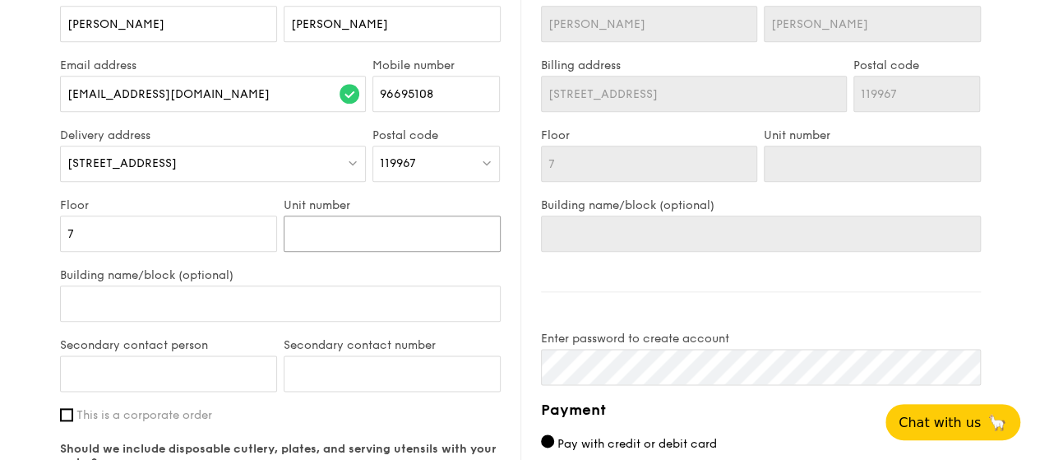
type input "0"
type input "01"
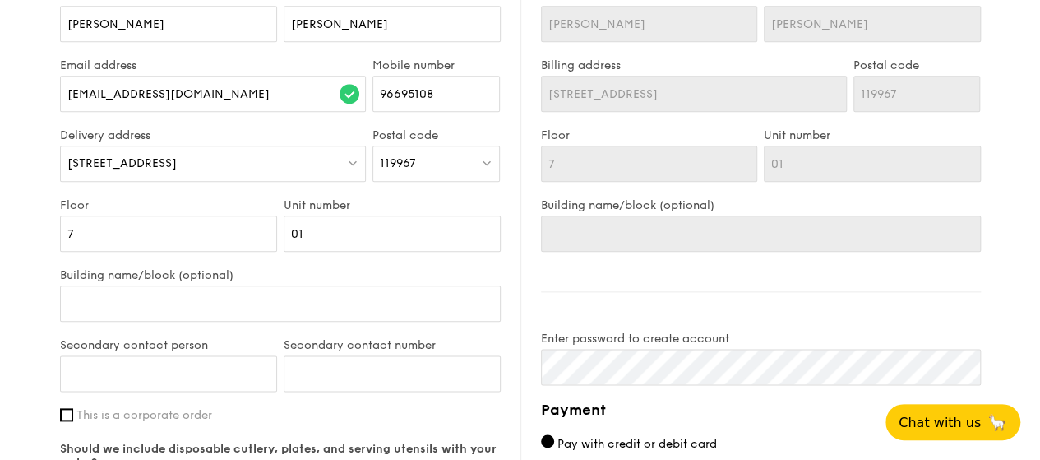
click at [477, 257] on div "Unit number 01" at bounding box center [392, 233] width 224 height 70
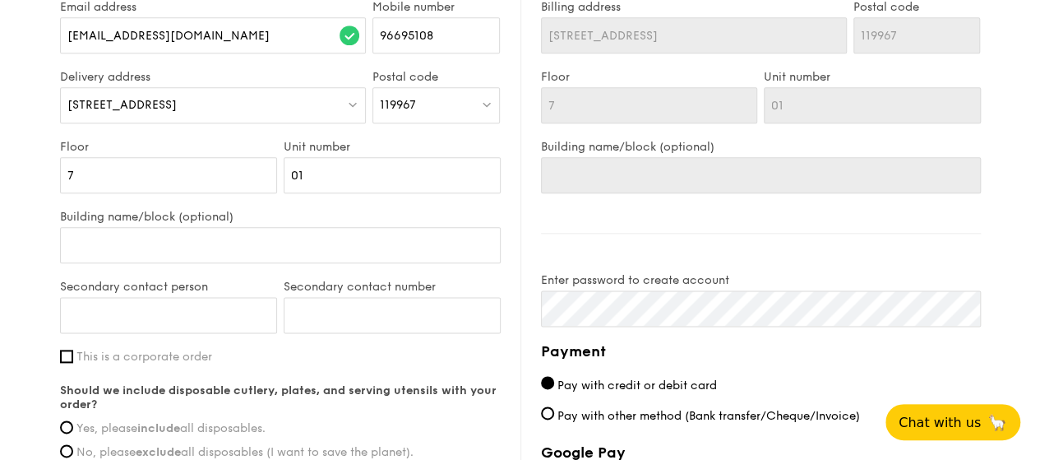
scroll to position [904, 0]
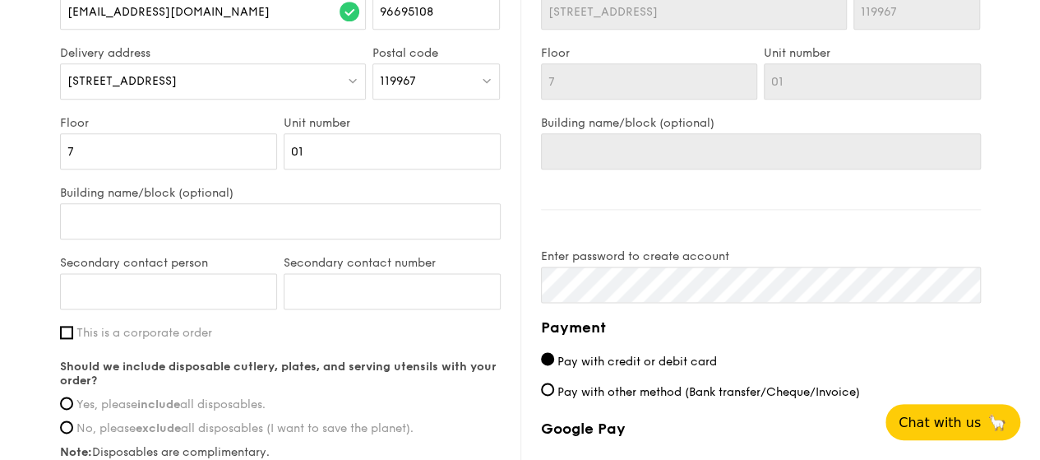
click at [331, 200] on div "Building name/block (optional)" at bounding box center [280, 221] width 441 height 70
click at [362, 214] on input "Building name/block (optional)" at bounding box center [280, 221] width 441 height 36
click at [385, 227] on input "Building name/block (optional)" at bounding box center [280, 221] width 441 height 36
paste input "Alexandra Technopark"
type input "Alexandra Technopark"
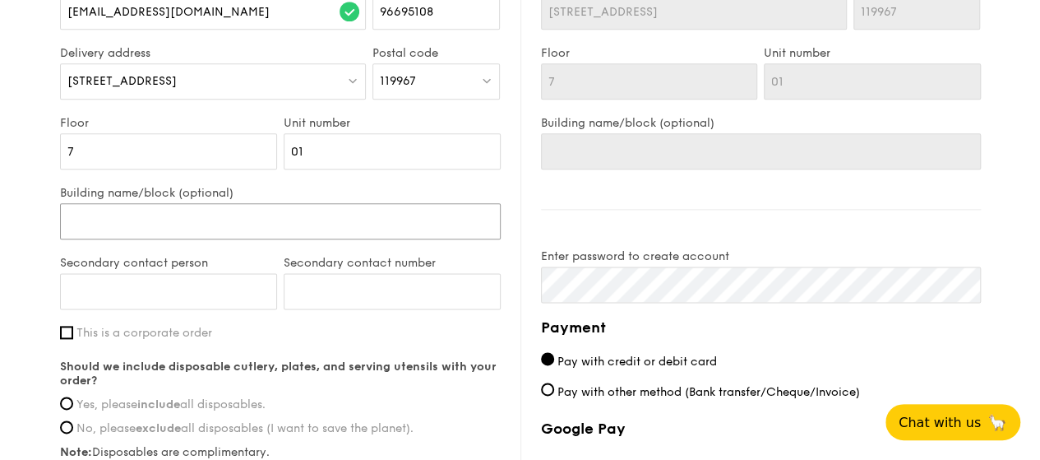
type input "Alexandra Technopark"
type input "Alexandra Technopark T"
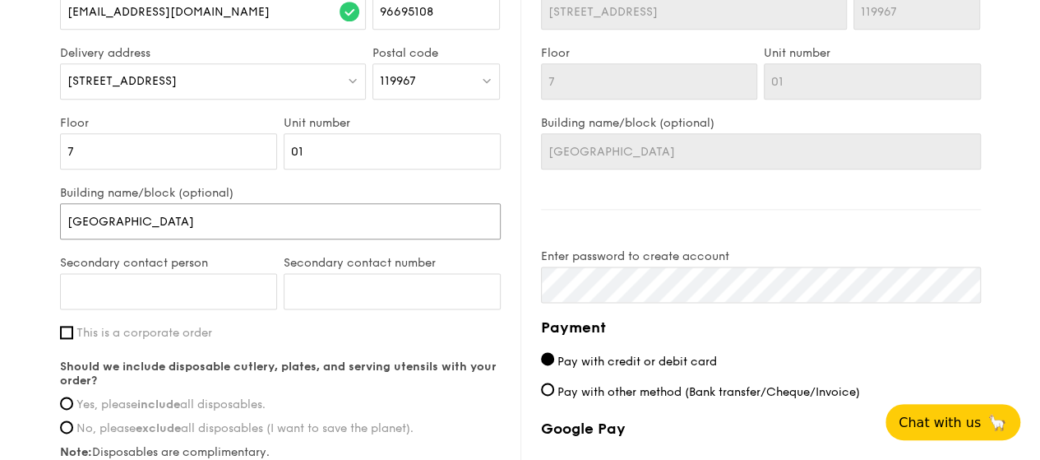
type input "Alexandra Technopark To"
type input "Alexandra Technopark Tow"
type input "Alexandra Technopark Towe"
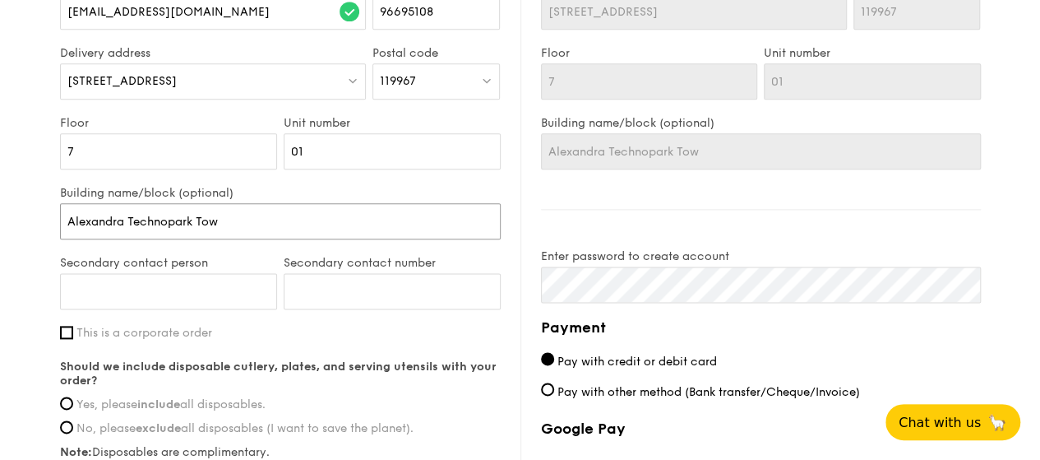
type input "Alexandra Technopark Towe"
type input "Alexandra Technopark Tower"
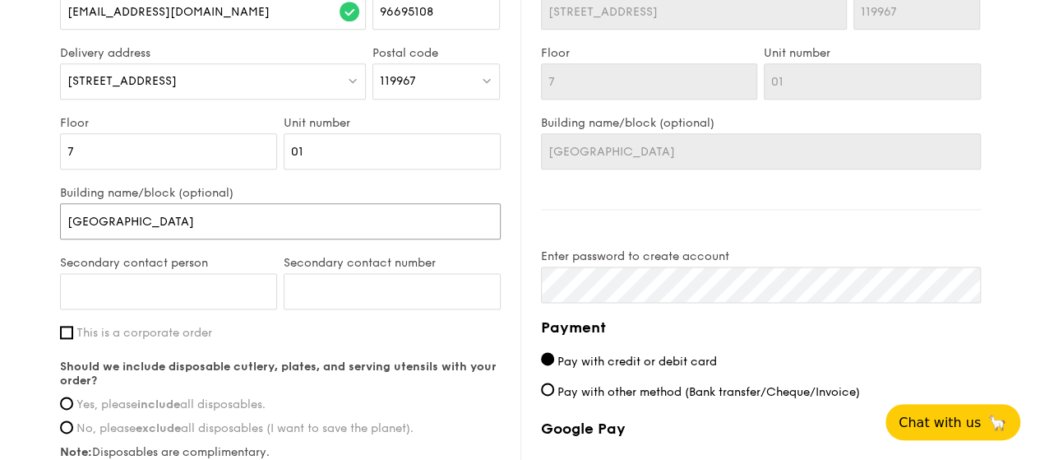
type input "Alexandra Technopark Tower A"
click at [404, 187] on label "Building name/block (optional)" at bounding box center [280, 193] width 441 height 14
click at [404, 203] on input "Alexandra Technopark Tower A" at bounding box center [280, 221] width 441 height 36
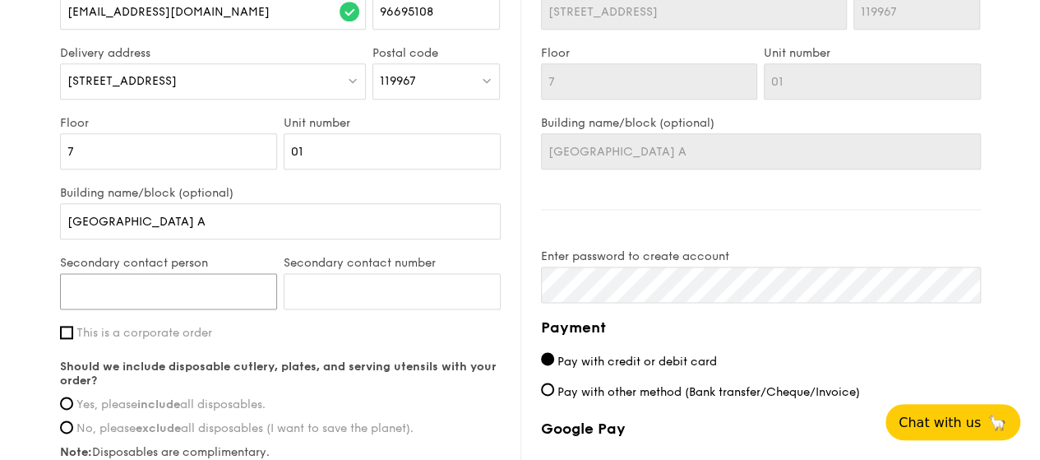
click at [150, 295] on input "Secondary contact person" at bounding box center [168, 291] width 217 height 36
click at [269, 244] on div "Building name/block (optional) Alexandra Technopark Tower A" at bounding box center [280, 221] width 441 height 70
drag, startPoint x: 118, startPoint y: 295, endPoint x: 120, endPoint y: 318, distance: 23.1
click at [118, 295] on input "Secondary contact person" at bounding box center [168, 291] width 217 height 36
type input "Bubble Pang"
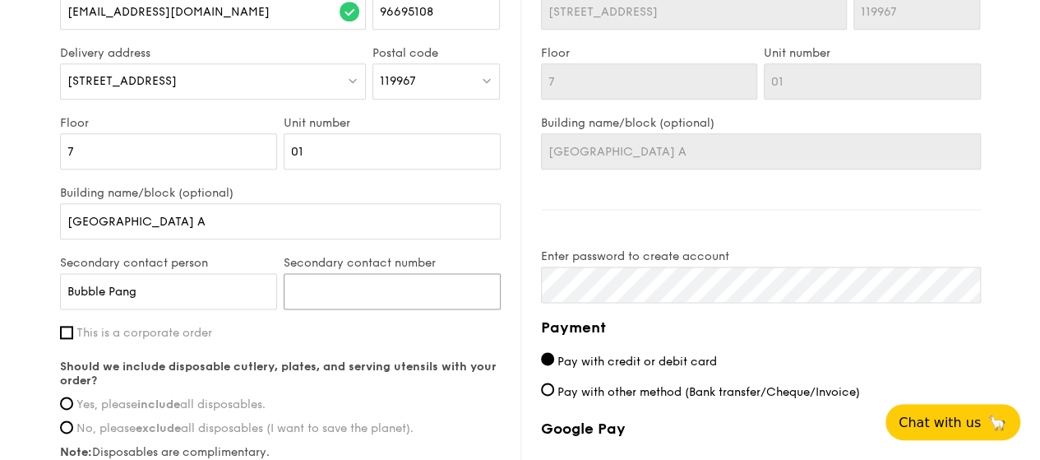
click at [337, 290] on input "Secondary contact number" at bounding box center [392, 291] width 217 height 36
paste input "97825232"
type input "97825232"
click at [274, 335] on label "This is a corporate order" at bounding box center [280, 333] width 441 height 14
click at [73, 335] on input "This is a corporate order" at bounding box center [66, 332] width 13 height 13
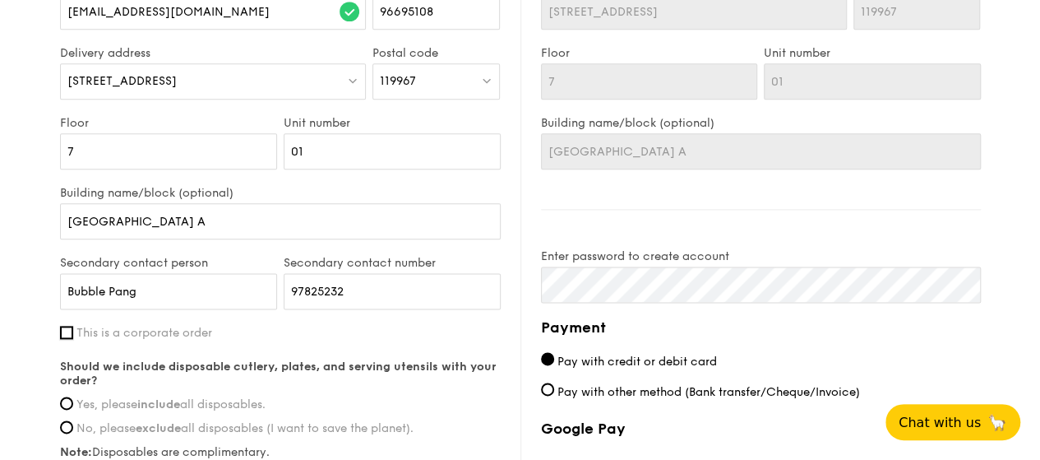
checkbox input "true"
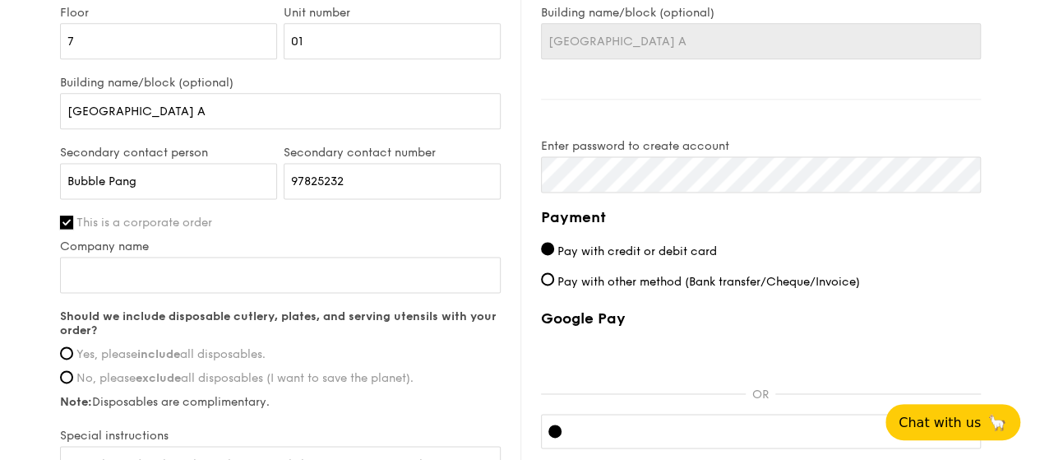
scroll to position [1069, 0]
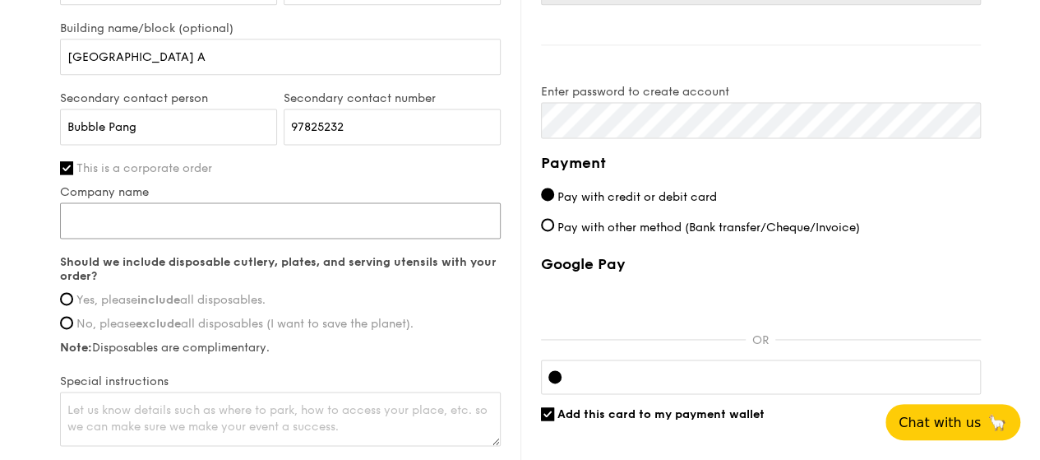
click at [257, 220] on input "Company name" at bounding box center [280, 220] width 441 height 36
type input "Ninja Van"
click at [202, 298] on span "Yes, please include all disposables." at bounding box center [170, 300] width 189 height 14
click at [73, 298] on input "Yes, please include all disposables." at bounding box center [66, 298] width 13 height 13
radio input "true"
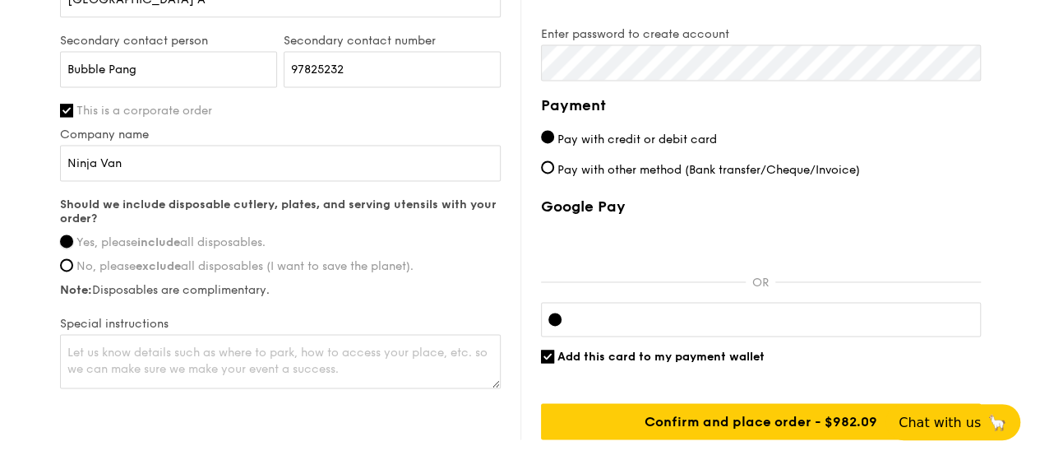
scroll to position [1151, 0]
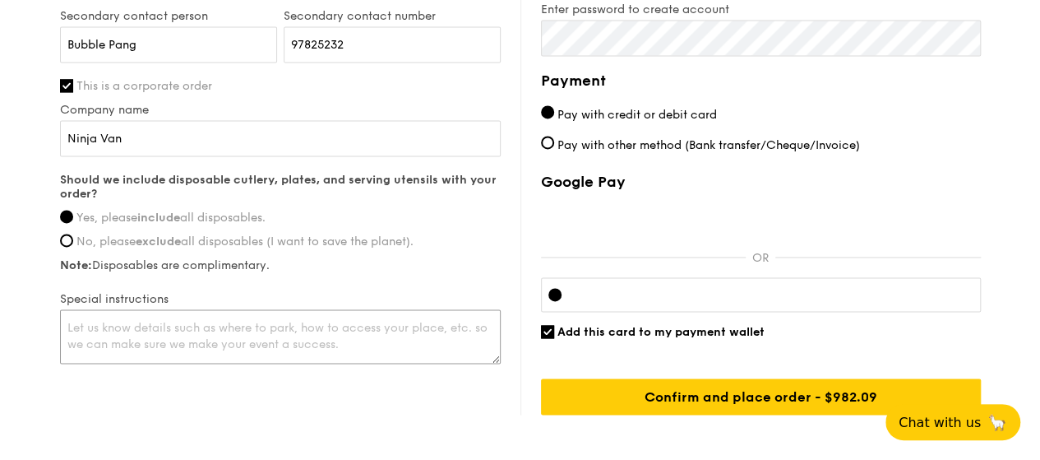
click at [167, 333] on textarea at bounding box center [280, 336] width 441 height 54
drag, startPoint x: 249, startPoint y: 325, endPoint x: 261, endPoint y: 326, distance: 11.6
click at [249, 325] on textarea at bounding box center [280, 336] width 441 height 54
type textarea "T"
type textarea "Use lift lobby 1"
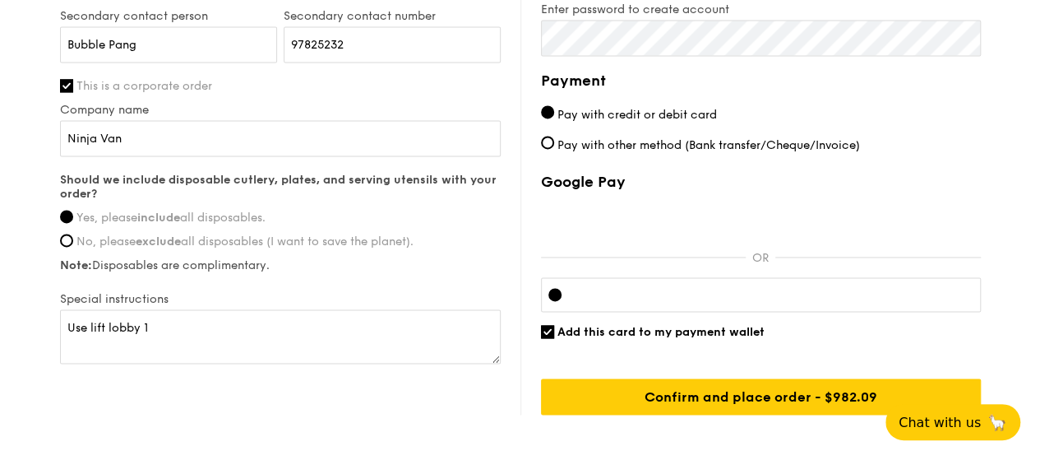
click at [298, 405] on div "Delivery information Already have an account? Log in here . First name Yan Ting…" at bounding box center [520, 12] width 921 height 806
click at [255, 363] on div "Delivery information Already have an account? Log in here . First name Yan Ting…" at bounding box center [520, 12] width 921 height 806
click at [257, 325] on textarea "Use lift lobby 1" at bounding box center [280, 336] width 441 height 54
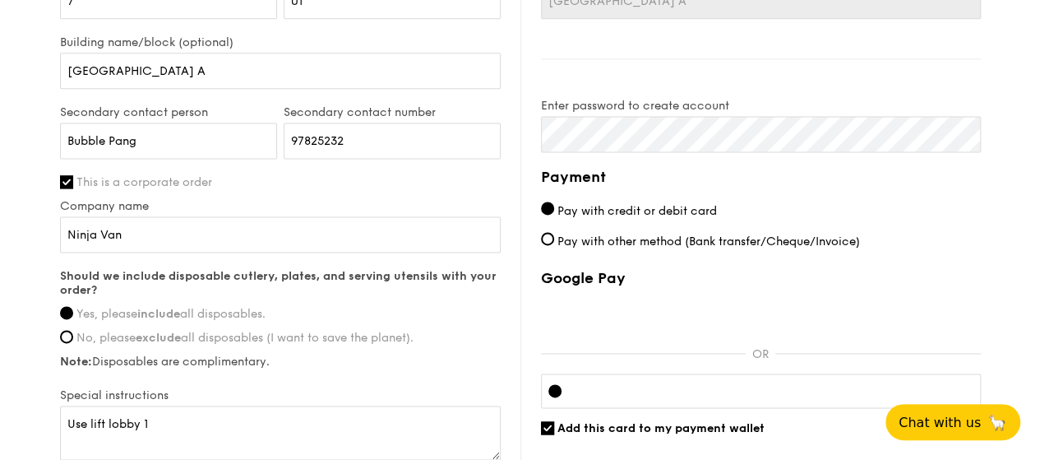
scroll to position [1069, 0]
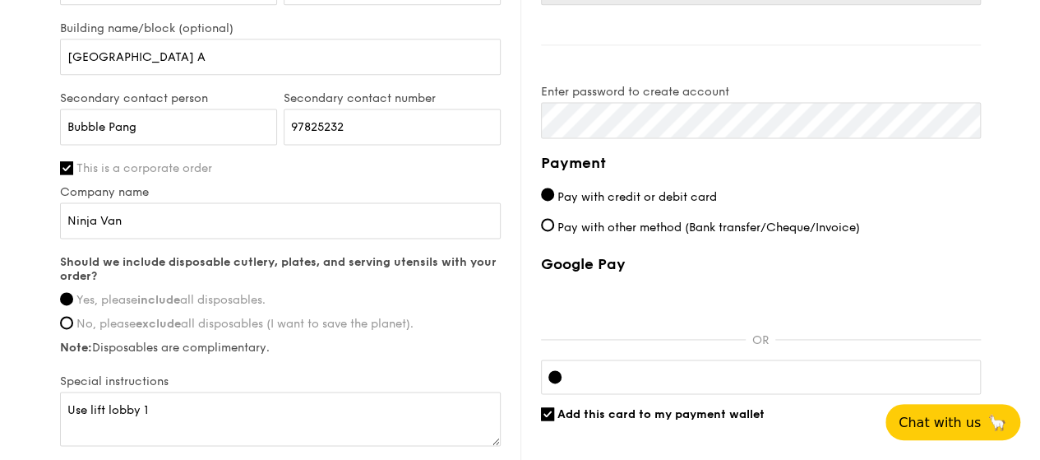
click at [837, 220] on span "Pay with other method (Bank transfer/Cheque/Invoice)" at bounding box center [708, 227] width 303 height 14
click at [554, 218] on input "Pay with other method (Bank transfer/Cheque/Invoice)" at bounding box center [547, 224] width 13 height 13
radio input "true"
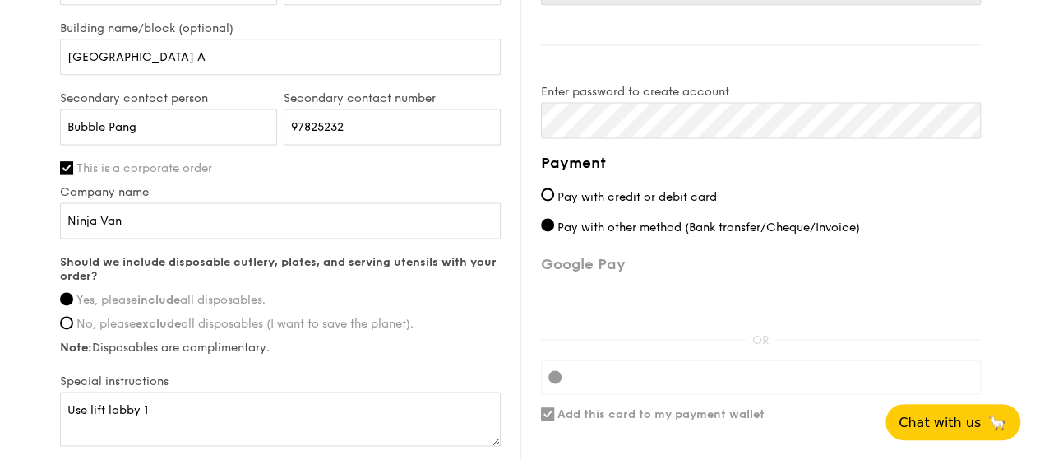
click at [957, 167] on h4 "Payment" at bounding box center [761, 162] width 440 height 23
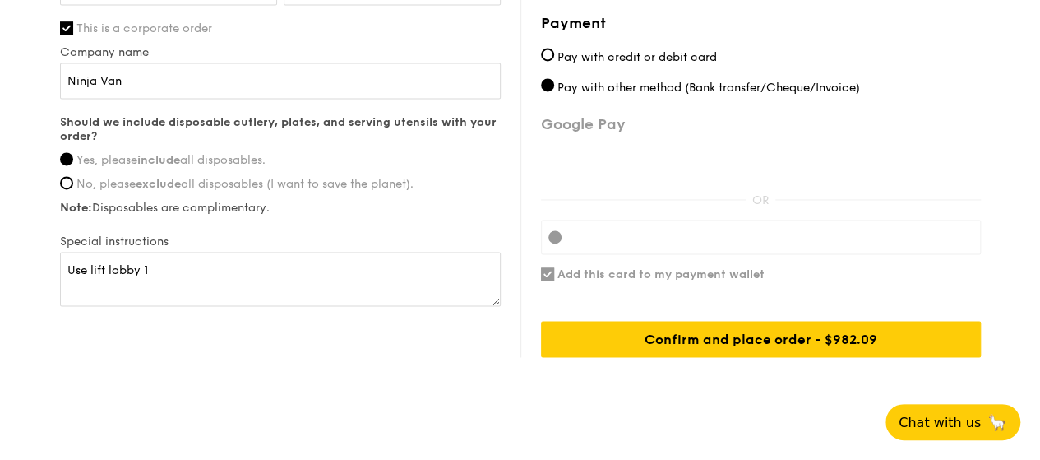
scroll to position [1233, 0]
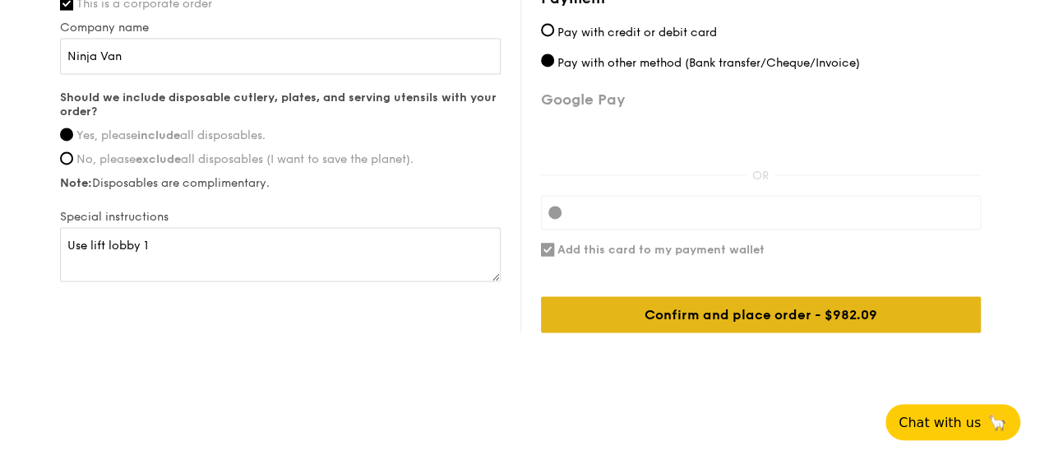
click at [723, 307] on div "Confirm and place order - $982.09" at bounding box center [761, 314] width 440 height 36
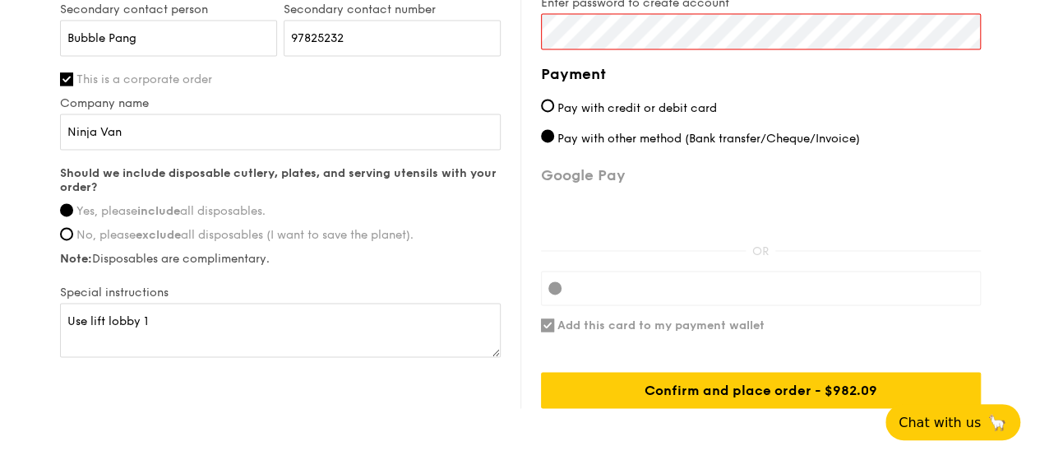
scroll to position [1005, 0]
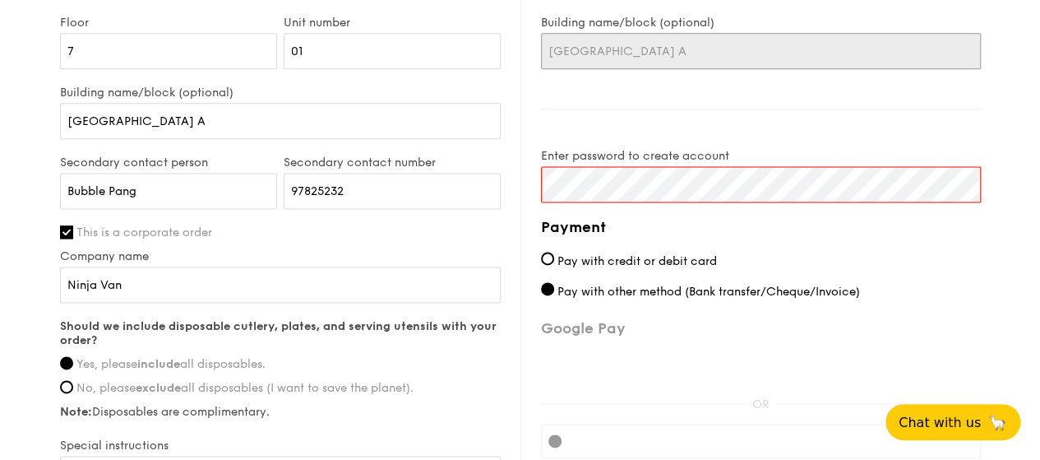
click at [623, 58] on input "Alexandra Technopark Tower A" at bounding box center [761, 51] width 440 height 36
click at [788, 143] on div "Billing information Billing address is the same as delivery address Name Yan Ti…" at bounding box center [750, 158] width 460 height 806
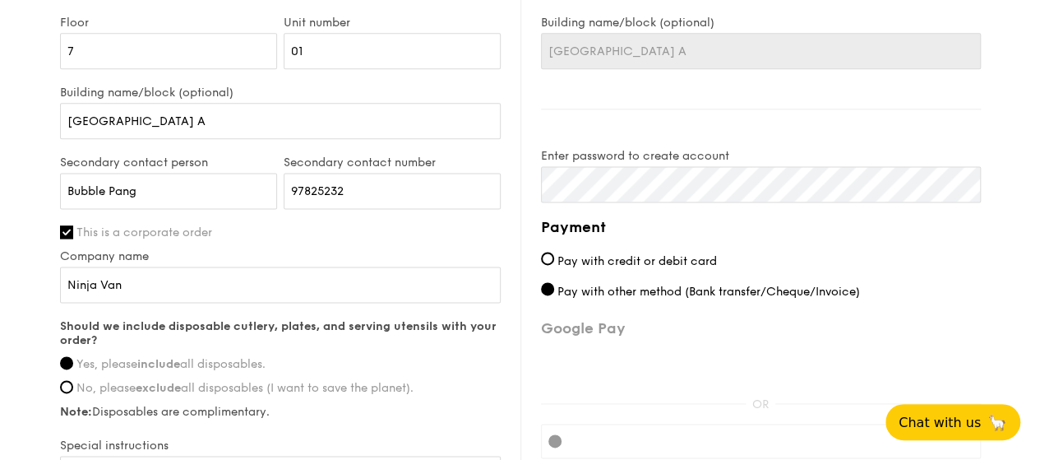
click at [848, 106] on div "Billing information Billing address is the same as delivery address Name Yan Ti…" at bounding box center [750, 158] width 460 height 806
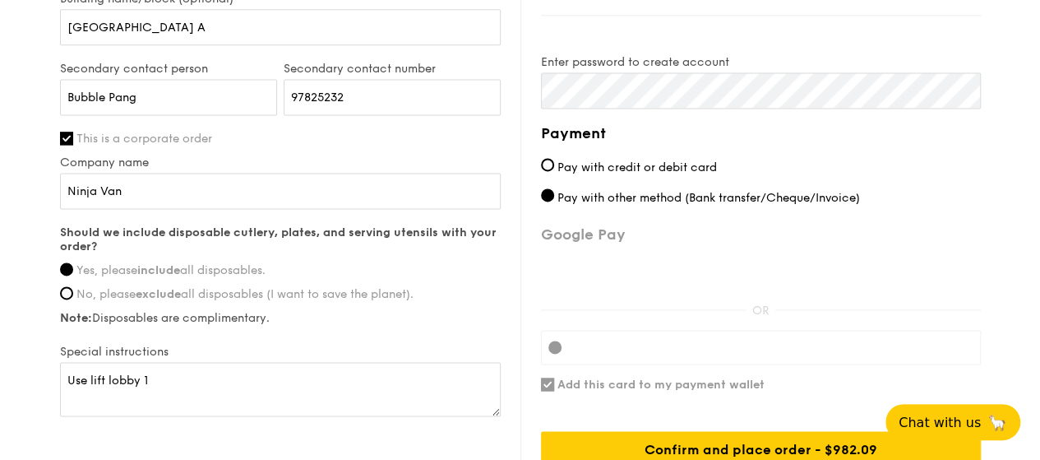
scroll to position [1233, 0]
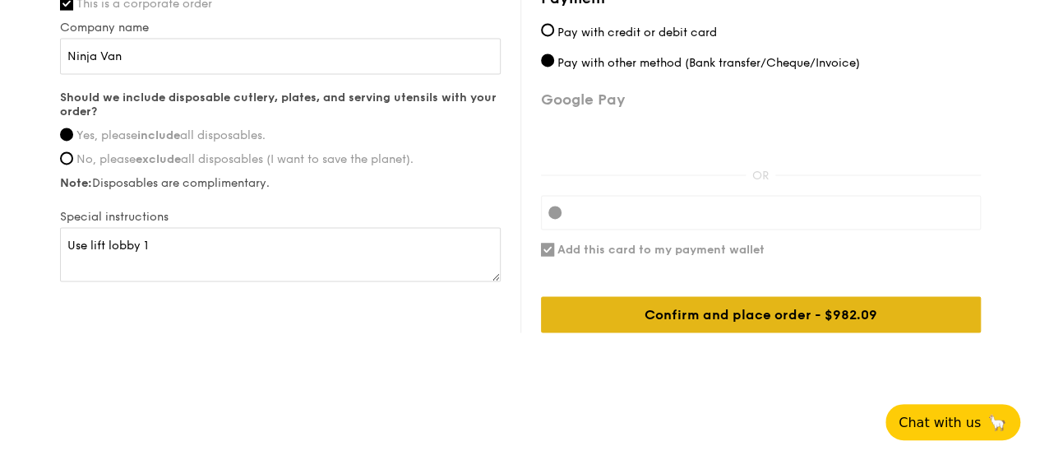
click at [766, 305] on div "Confirm and place order - $982.09" at bounding box center [761, 314] width 440 height 36
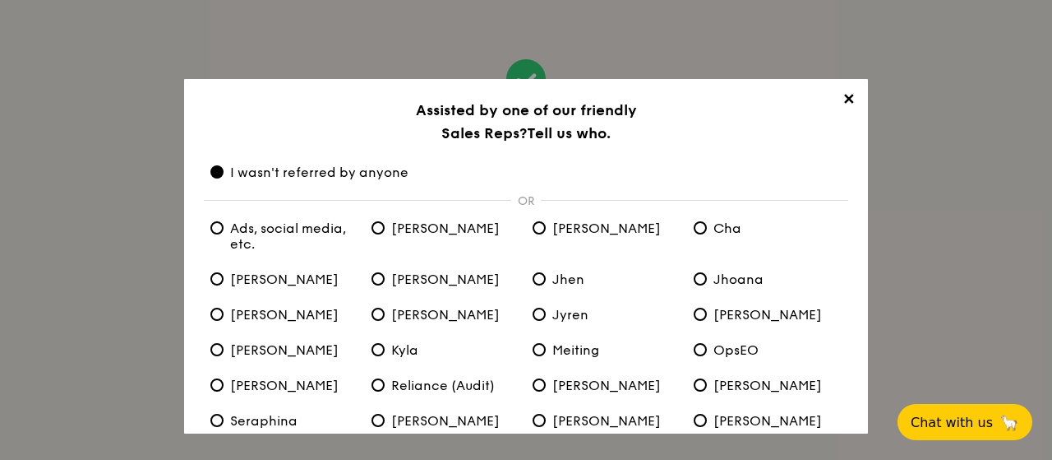
click at [605, 116] on h3 "Assisted by one of our friendly Sales Reps? Tell us who." at bounding box center [526, 122] width 645 height 46
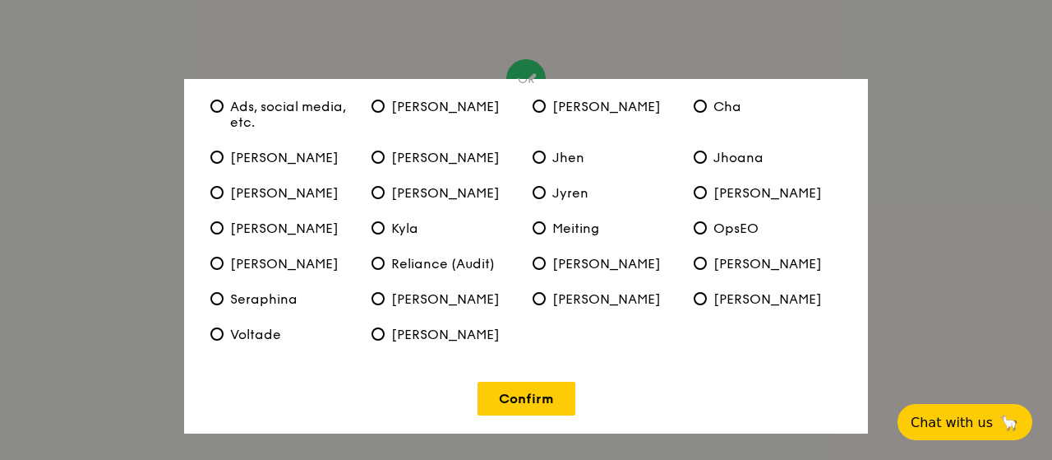
scroll to position [125, 0]
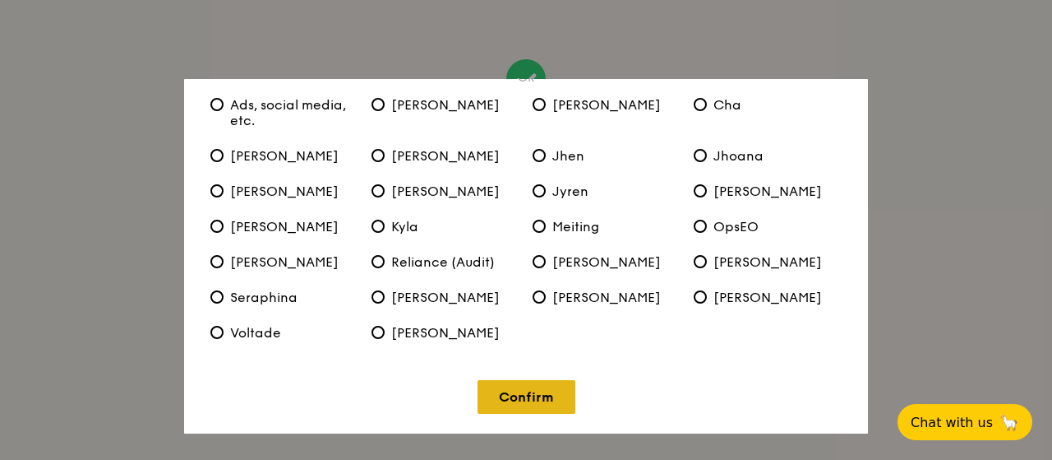
click at [515, 409] on link "Confirm" at bounding box center [527, 397] width 98 height 34
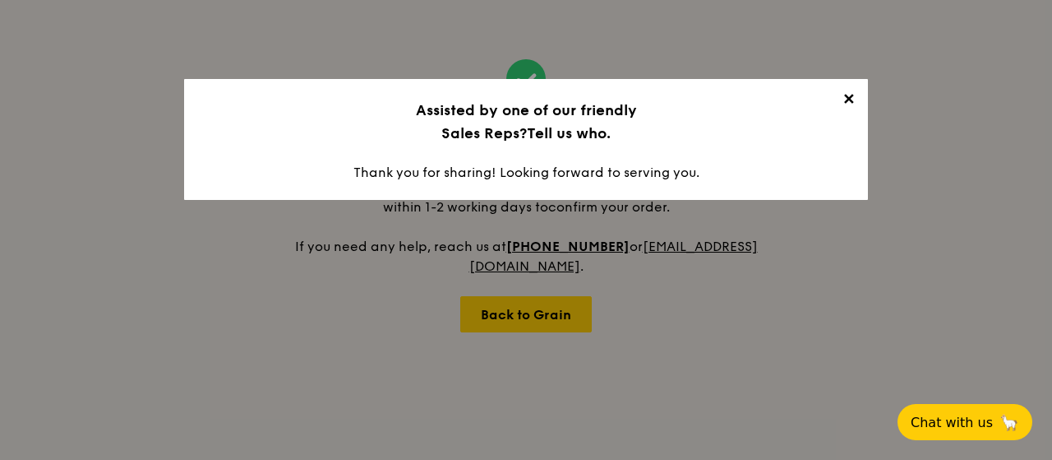
click at [853, 104] on span "✕" at bounding box center [848, 101] width 23 height 23
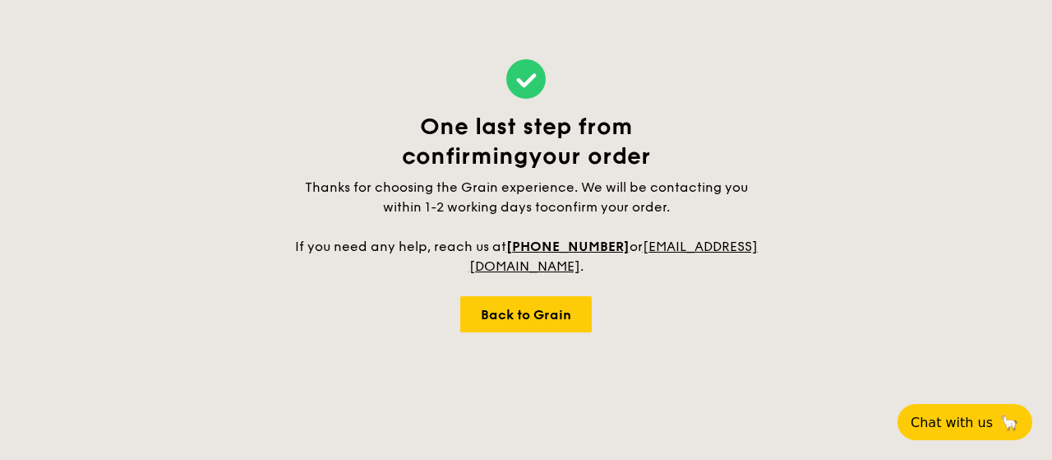
click at [757, 186] on h4 "Thanks for choosing the Grain experience. We will be contacting you within 1-2 …" at bounding box center [526, 227] width 467 height 99
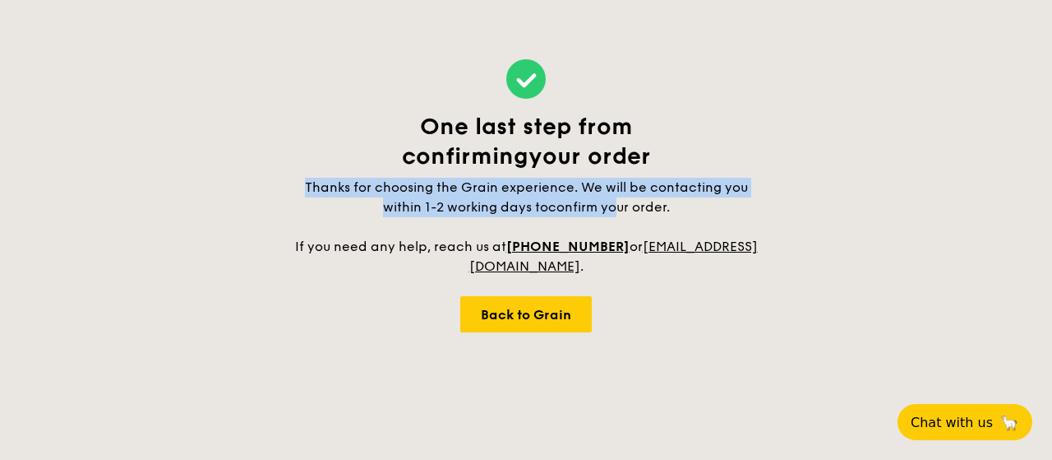
drag, startPoint x: 615, startPoint y: 207, endPoint x: 648, endPoint y: 210, distance: 33.0
click at [614, 210] on div "One last step from confirming your order Thanks for choosing the Grain experien…" at bounding box center [526, 194] width 467 height 164
click at [699, 208] on h4 "Thanks for choosing the Grain experience. We will be contacting you within 1-2 …" at bounding box center [526, 227] width 467 height 99
drag, startPoint x: 726, startPoint y: 220, endPoint x: 653, endPoint y: 100, distance: 140.6
click at [617, 147] on div "One last step from confirming your order Thanks for choosing the Grain experien…" at bounding box center [526, 194] width 467 height 164
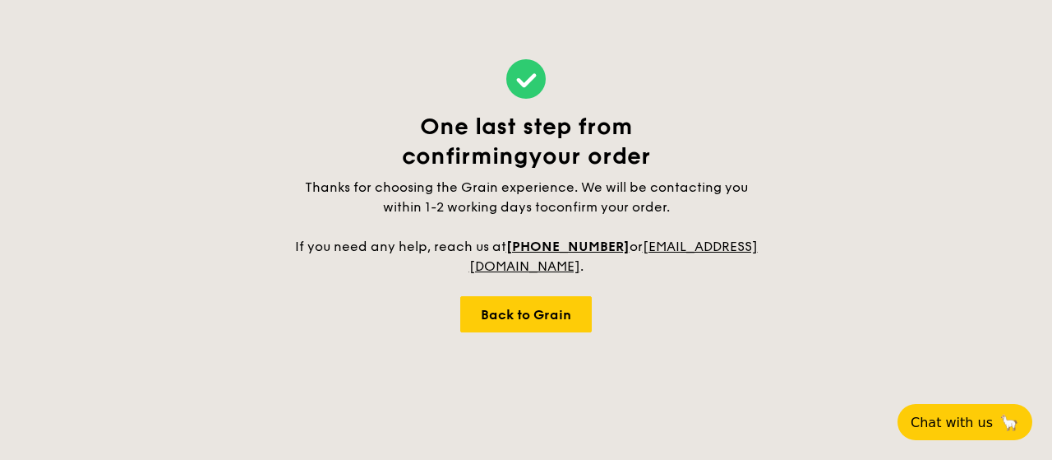
click at [761, 120] on div "One last step from confirming your order Thanks for choosing the Grain experien…" at bounding box center [526, 195] width 493 height 391
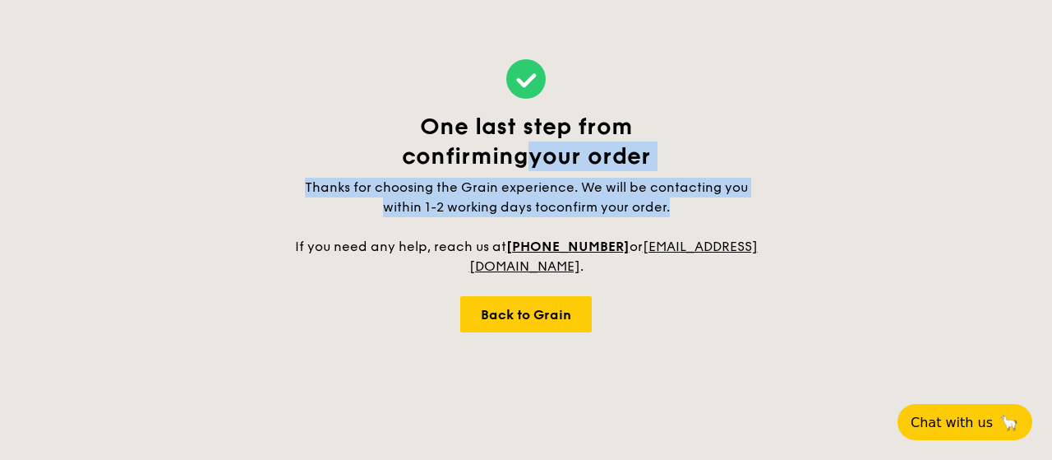
drag, startPoint x: 817, startPoint y: 104, endPoint x: 724, endPoint y: 216, distance: 145.4
click at [725, 213] on div "One last step from confirming your order Thanks for choosing the Grain experien…" at bounding box center [526, 195] width 1052 height 391
click at [743, 220] on h4 "Thanks for choosing the Grain experience. We will be contacting you within 1-2 …" at bounding box center [526, 227] width 467 height 99
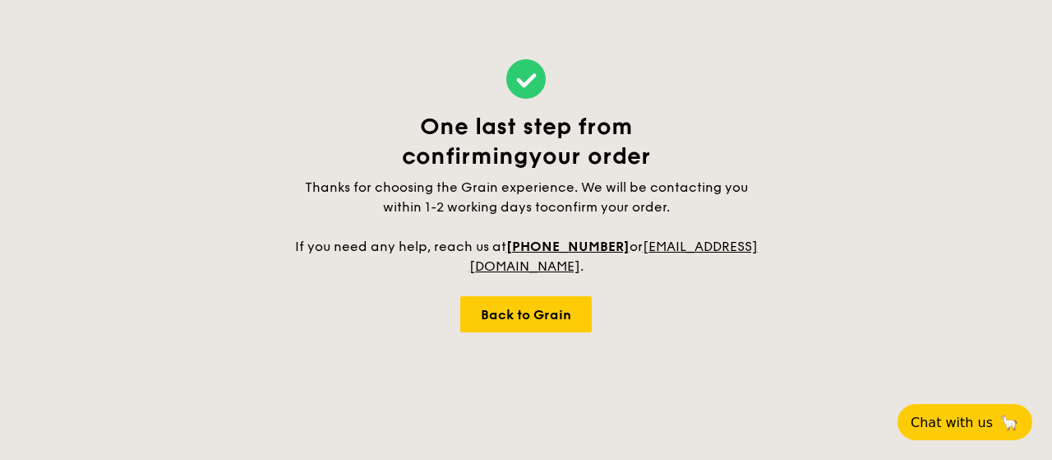
click at [783, 213] on div "One last step from confirming your order Thanks for choosing the Grain experien…" at bounding box center [526, 195] width 1052 height 391
